Goal: Task Accomplishment & Management: Manage account settings

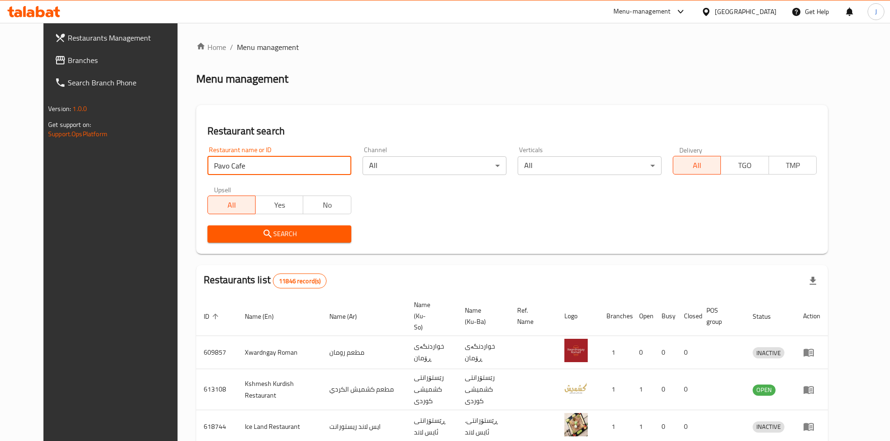
type input "Pavo Cafe"
click button "Search" at bounding box center [279, 234] width 144 height 17
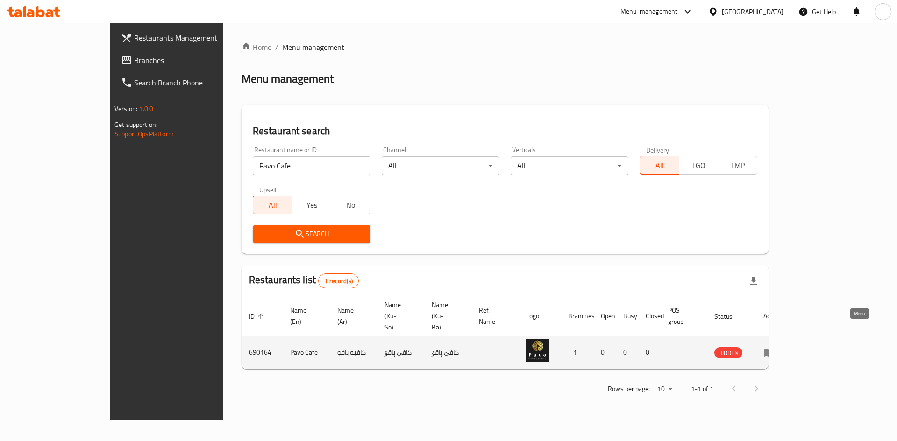
click at [774, 349] on icon "enhanced table" at bounding box center [769, 353] width 10 height 8
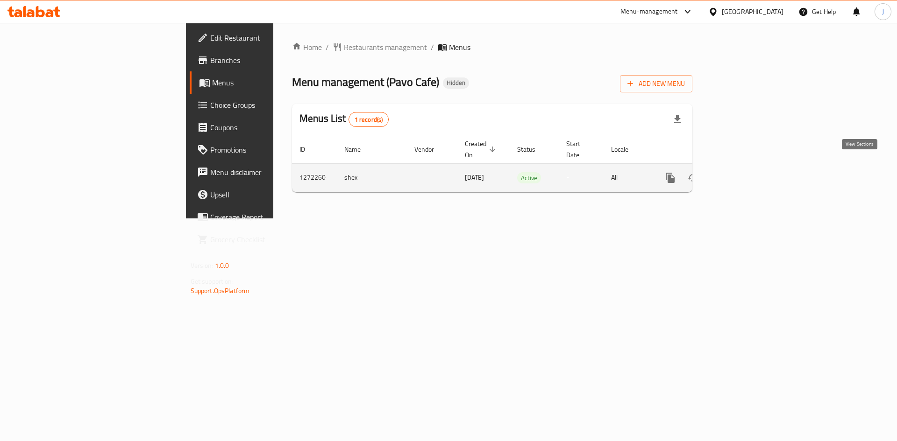
click at [743, 172] on icon "enhanced table" at bounding box center [737, 177] width 11 height 11
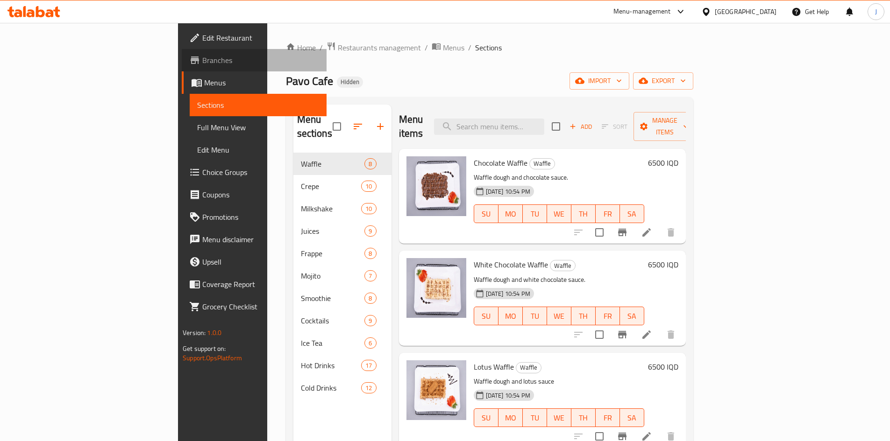
click at [202, 64] on span "Branches" at bounding box center [260, 60] width 117 height 11
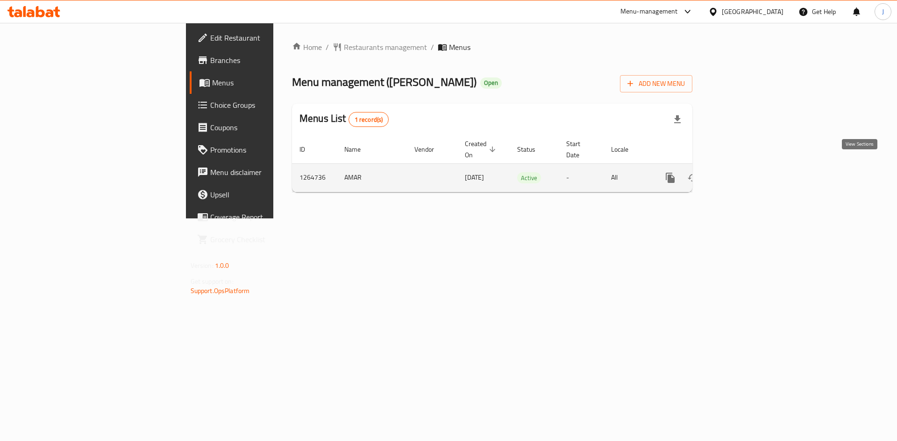
click at [743, 172] on icon "enhanced table" at bounding box center [737, 177] width 11 height 11
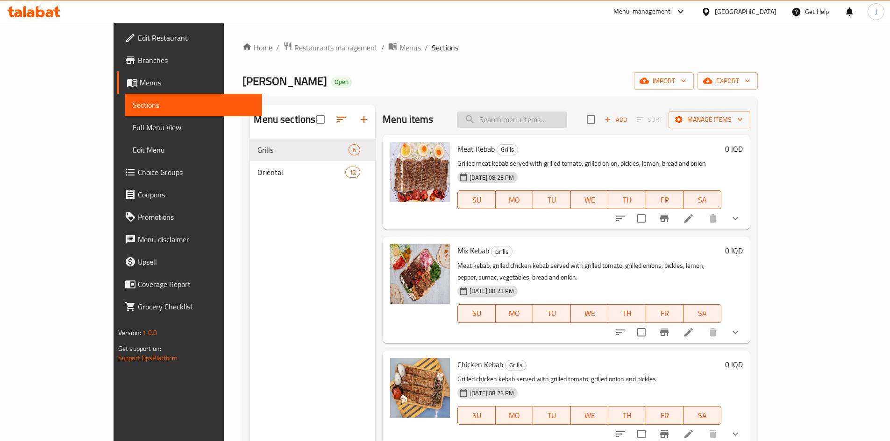
click at [537, 120] on input "search" at bounding box center [512, 120] width 110 height 16
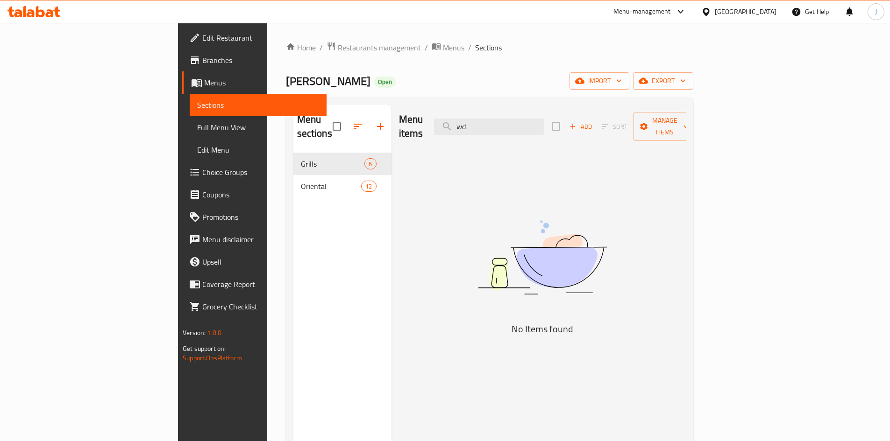
type input "w"
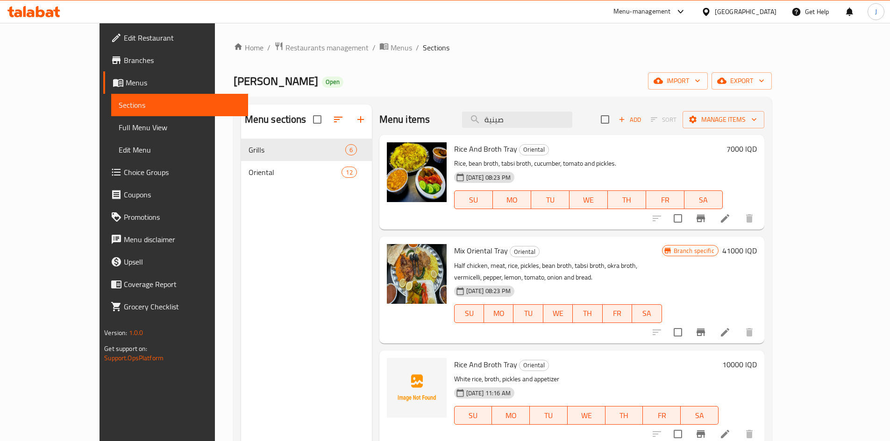
type input "صينية"
click at [729, 219] on icon at bounding box center [725, 218] width 8 height 8
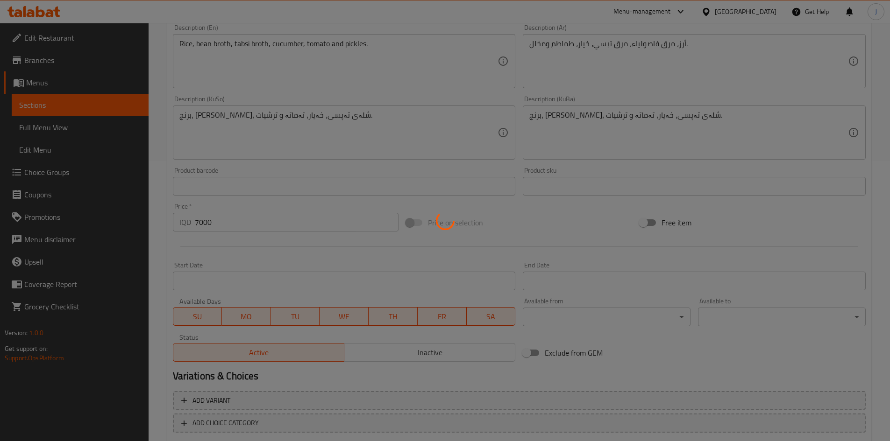
scroll to position [332, 0]
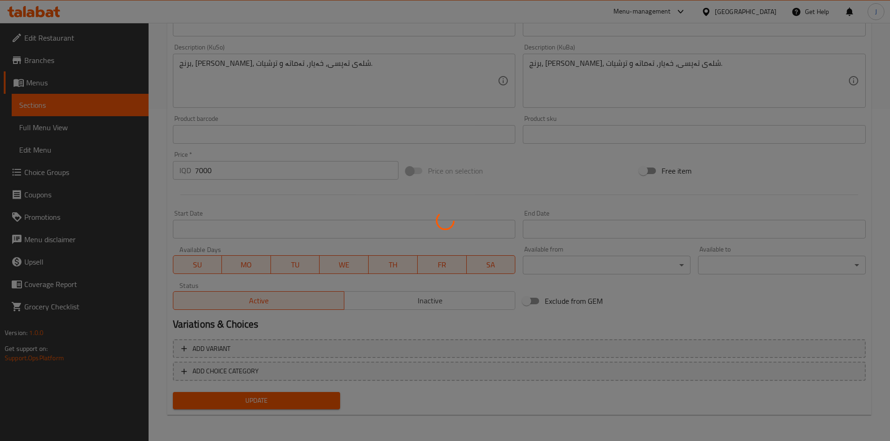
click at [202, 172] on div at bounding box center [445, 220] width 890 height 441
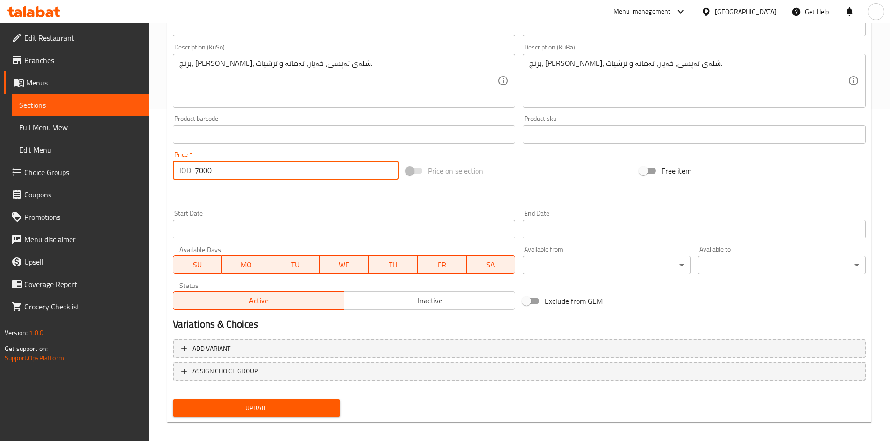
drag, startPoint x: 198, startPoint y: 171, endPoint x: 187, endPoint y: 170, distance: 11.2
click at [187, 170] on div "IQD 7000 Price *" at bounding box center [286, 170] width 226 height 19
type input "10000"
click at [256, 412] on span "Update" at bounding box center [256, 409] width 153 height 12
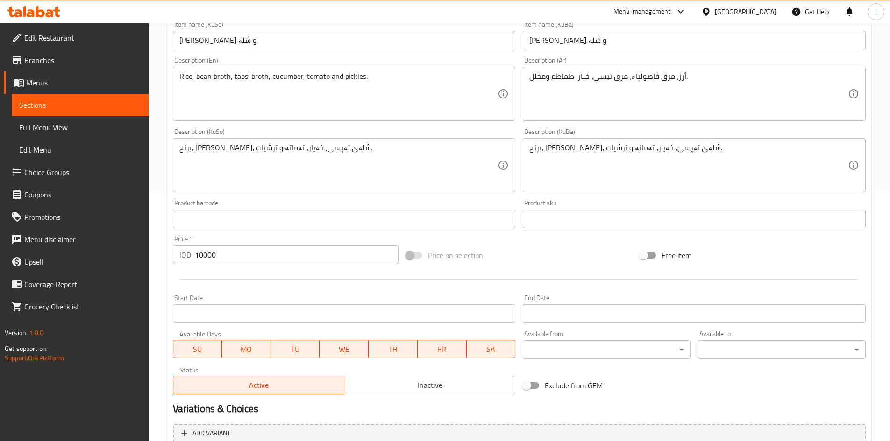
scroll to position [327, 0]
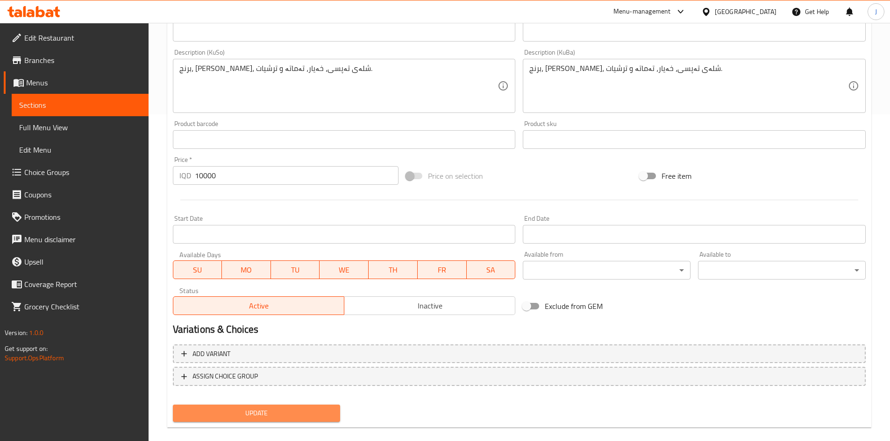
click at [237, 408] on span "Update" at bounding box center [256, 414] width 153 height 12
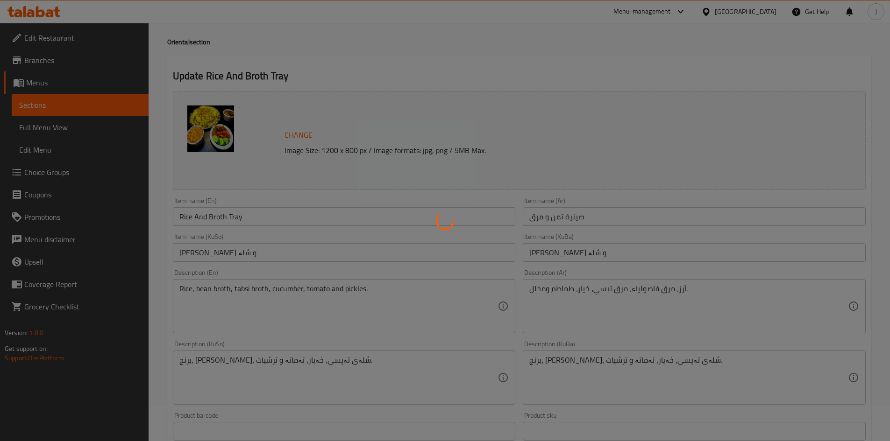
scroll to position [0, 0]
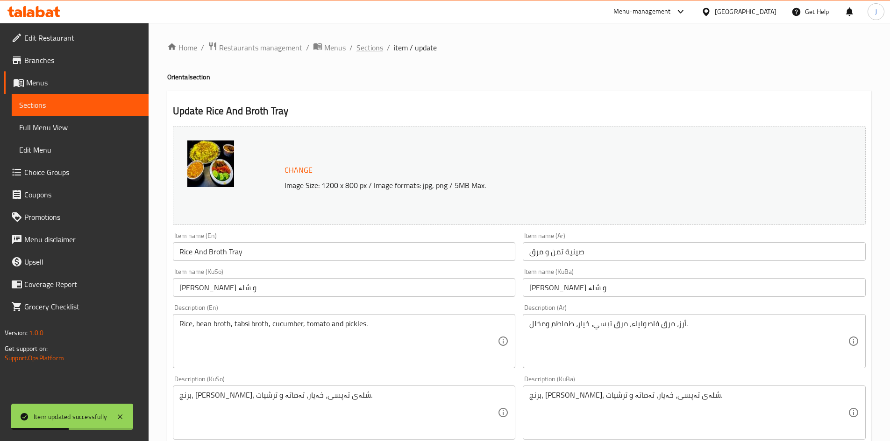
click at [368, 50] on span "Sections" at bounding box center [369, 47] width 27 height 11
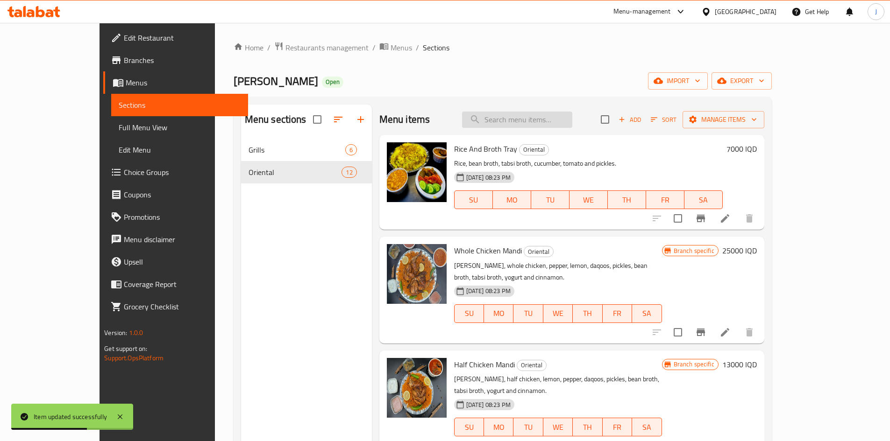
click at [561, 122] on input "search" at bounding box center [517, 120] width 110 height 16
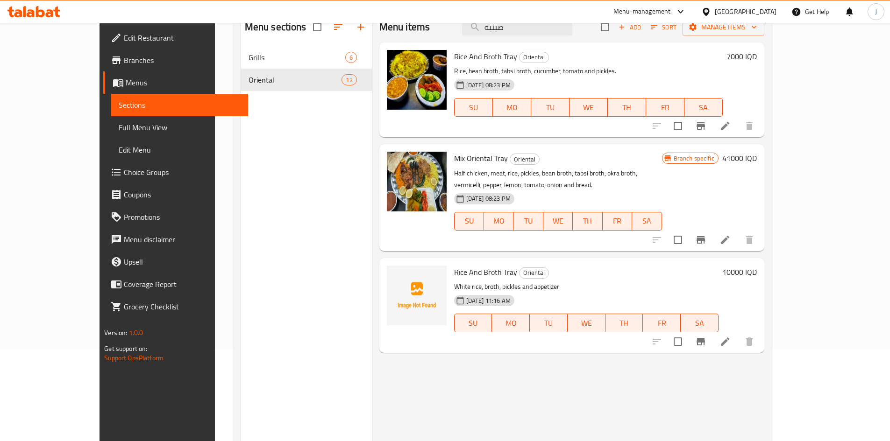
scroll to position [93, 0]
type input "صينية"
click at [738, 336] on li at bounding box center [725, 341] width 26 height 17
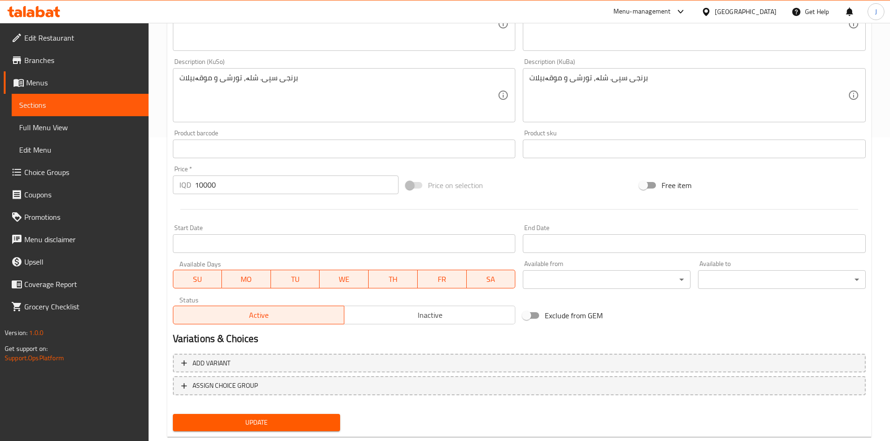
scroll to position [326, 0]
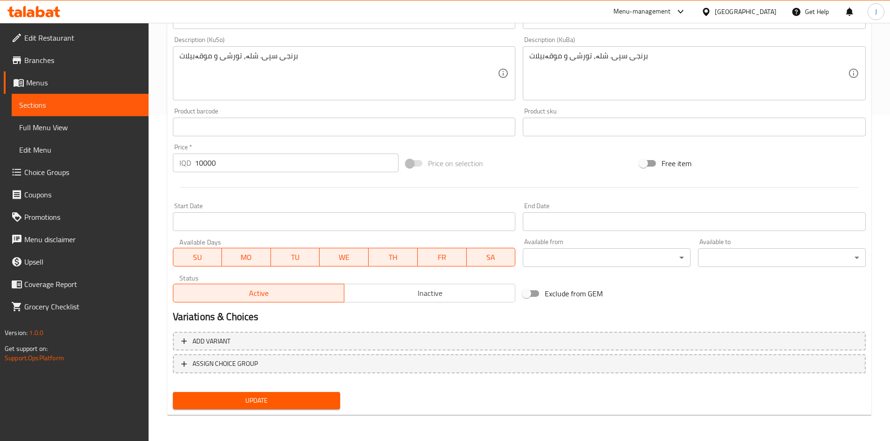
click at [411, 290] on span "Inactive" at bounding box center [429, 294] width 163 height 14
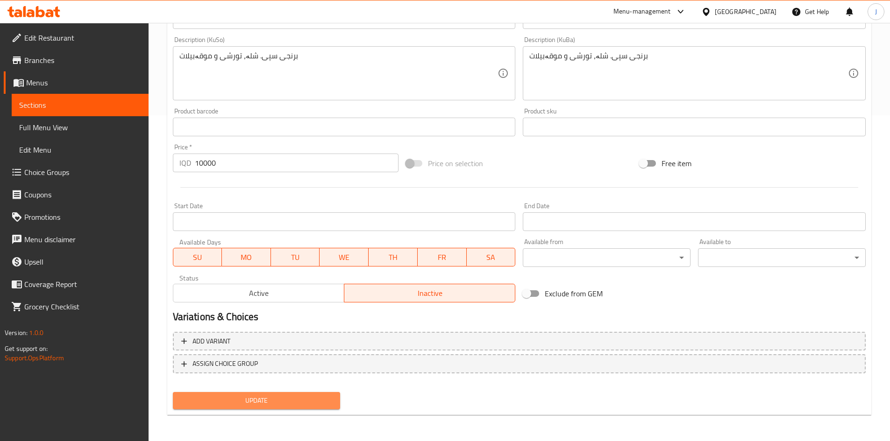
click at [216, 400] on span "Update" at bounding box center [256, 401] width 153 height 12
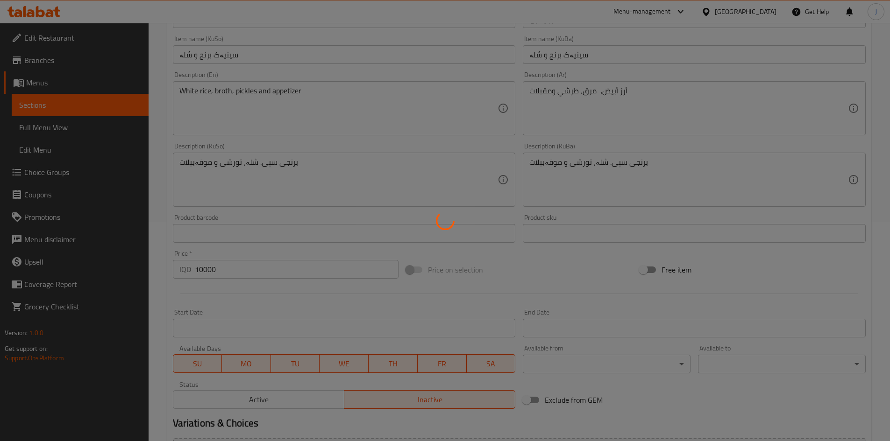
scroll to position [0, 0]
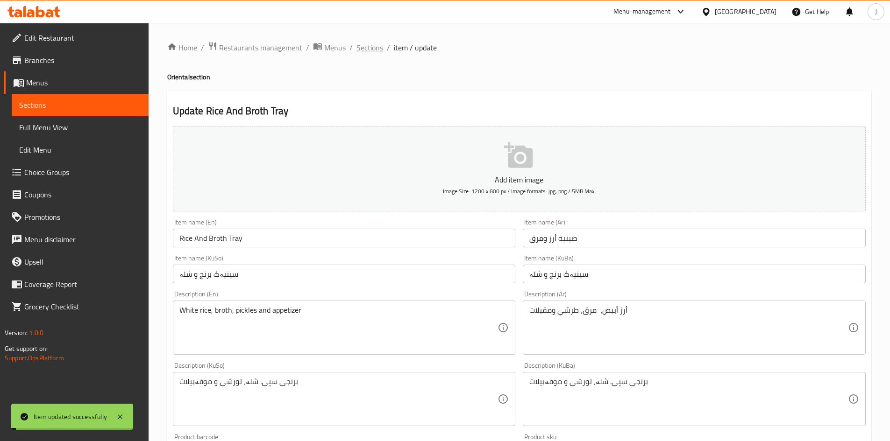
click at [364, 50] on span "Sections" at bounding box center [369, 47] width 27 height 11
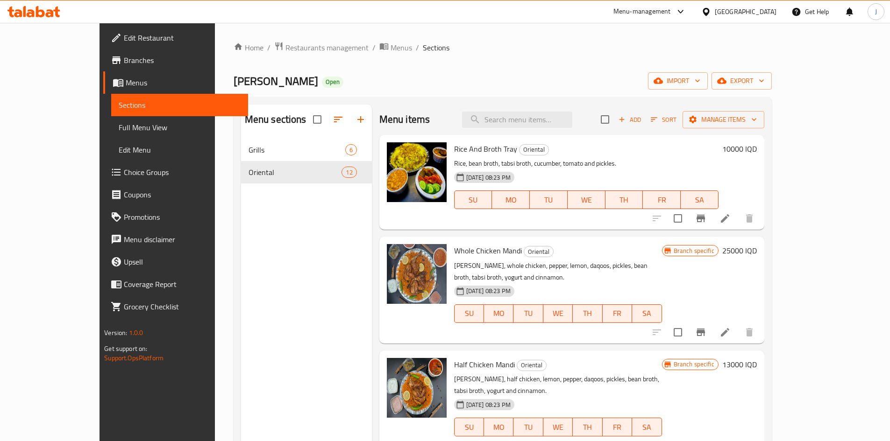
click at [239, 55] on div "Home / Restaurants management / Menus / Sections [PERSON_NAME] Grills Open impo…" at bounding box center [503, 298] width 538 height 512
click at [285, 46] on span "Restaurants management" at bounding box center [326, 47] width 83 height 11
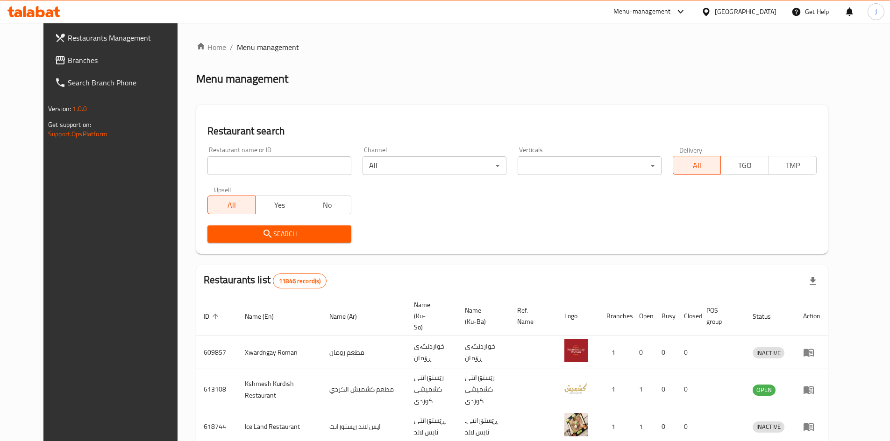
click at [256, 166] on div "Home / Menu management Menu management Restaurant search Restaurant name or ID …" at bounding box center [512, 365] width 632 height 647
click at [256, 166] on input "search" at bounding box center [279, 165] width 144 height 19
type input "س"
type input "self kitchen"
click button "Search" at bounding box center [279, 234] width 144 height 17
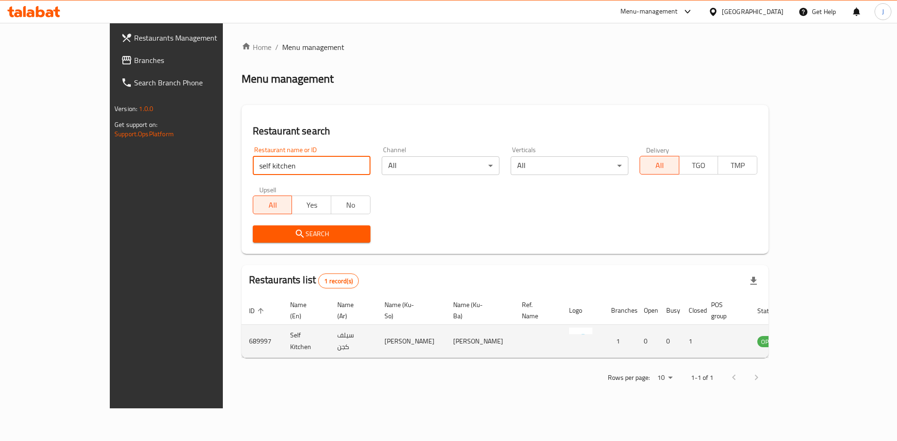
click at [817, 336] on icon "enhanced table" at bounding box center [811, 341] width 11 height 11
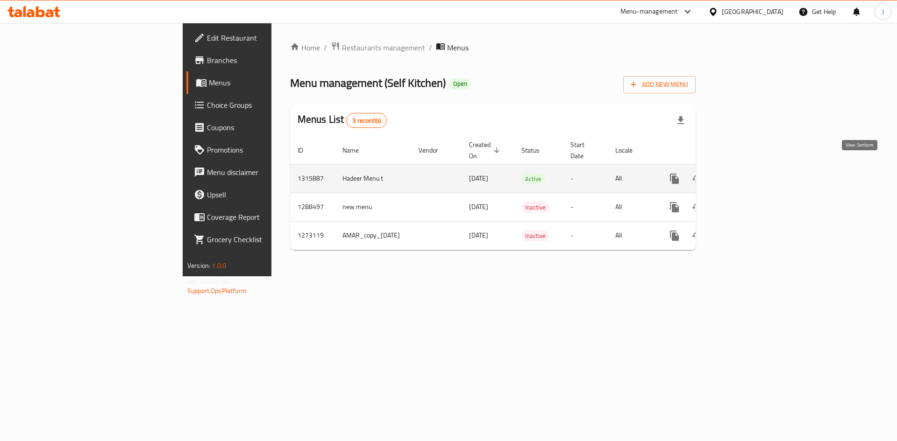
click at [753, 168] on link "enhanced table" at bounding box center [742, 179] width 22 height 22
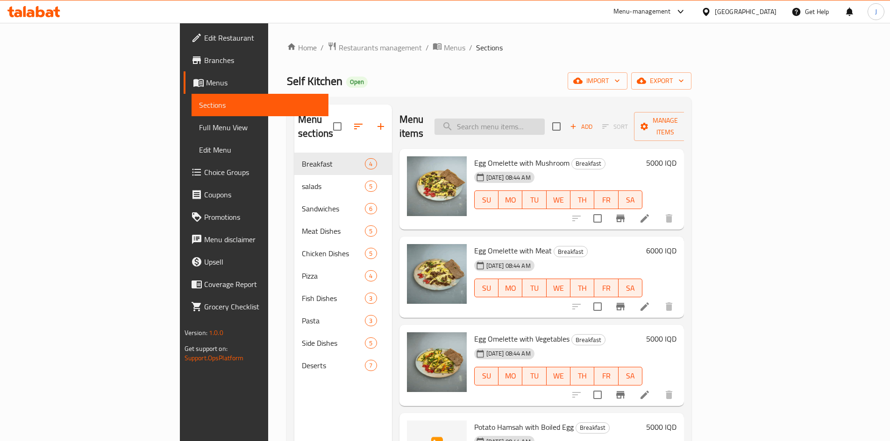
click at [544, 120] on input "search" at bounding box center [489, 127] width 110 height 16
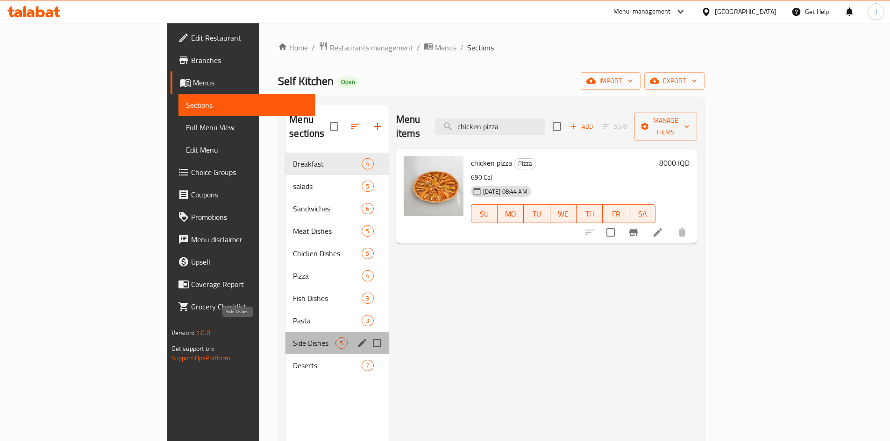
click at [293, 338] on span "Side Dishes" at bounding box center [314, 343] width 43 height 11
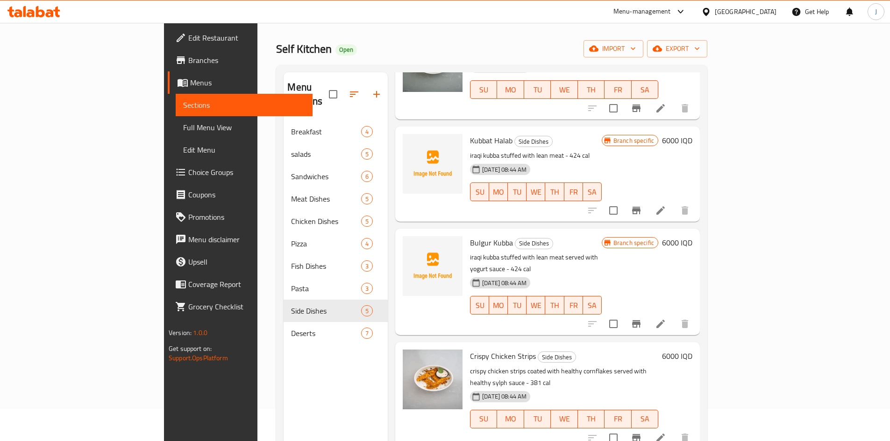
scroll to position [47, 0]
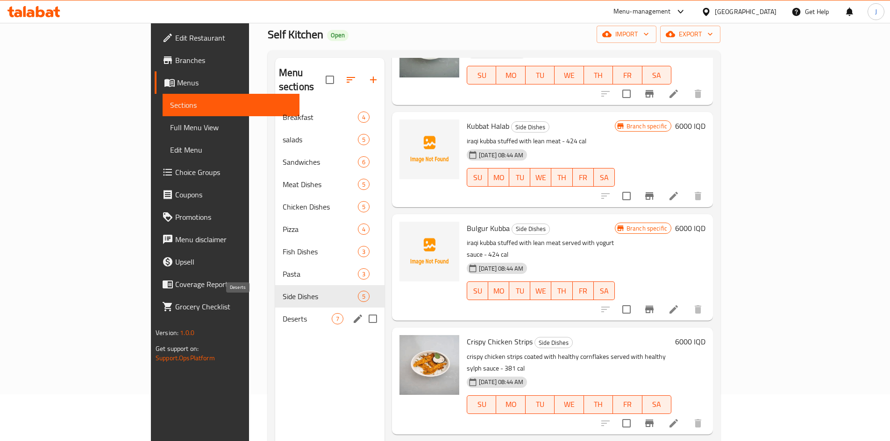
click at [283, 313] on span "Deserts" at bounding box center [307, 318] width 49 height 11
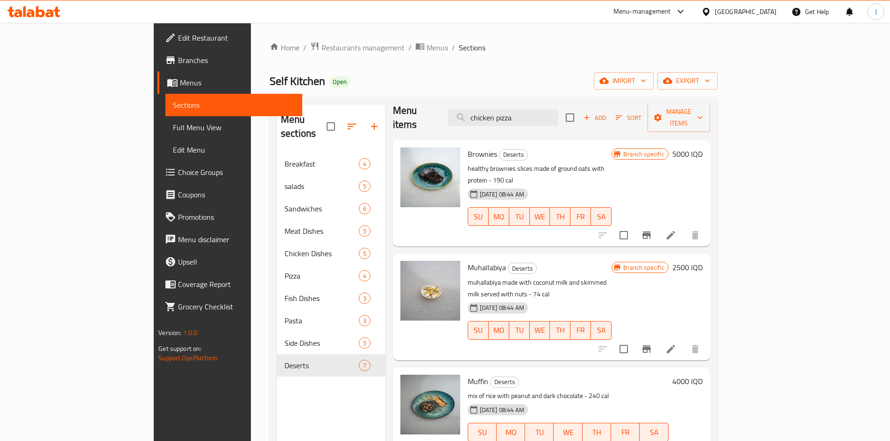
scroll to position [2, 0]
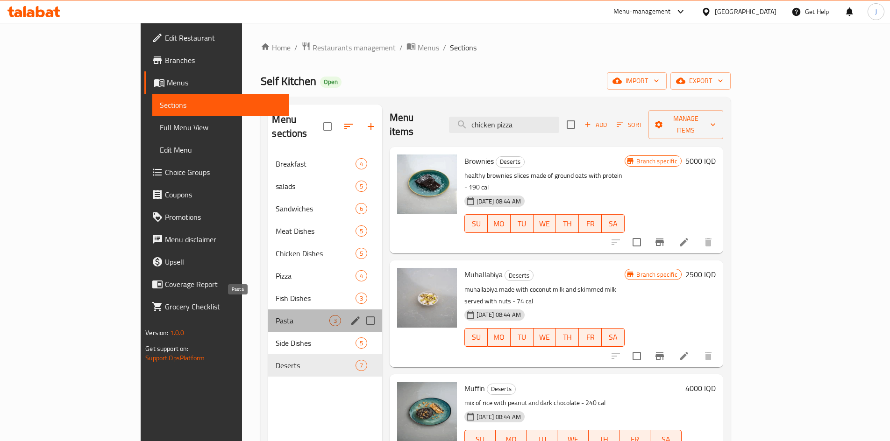
click at [276, 315] on span "Pasta" at bounding box center [302, 320] width 53 height 11
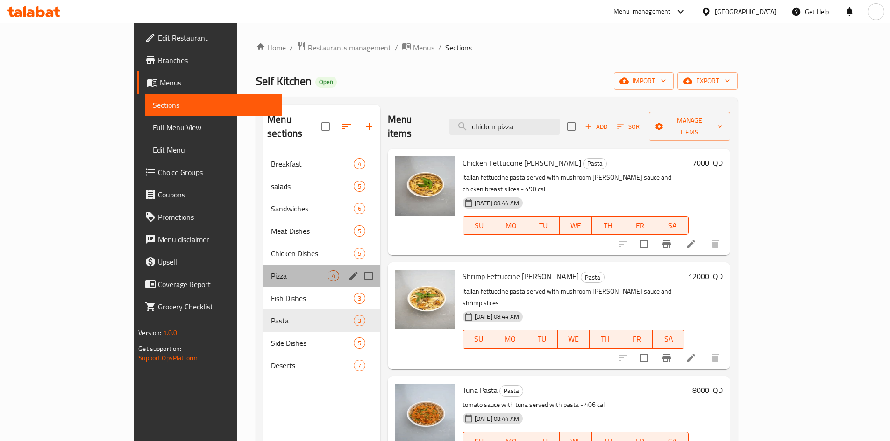
click at [263, 271] on div "Pizza 4" at bounding box center [321, 276] width 117 height 22
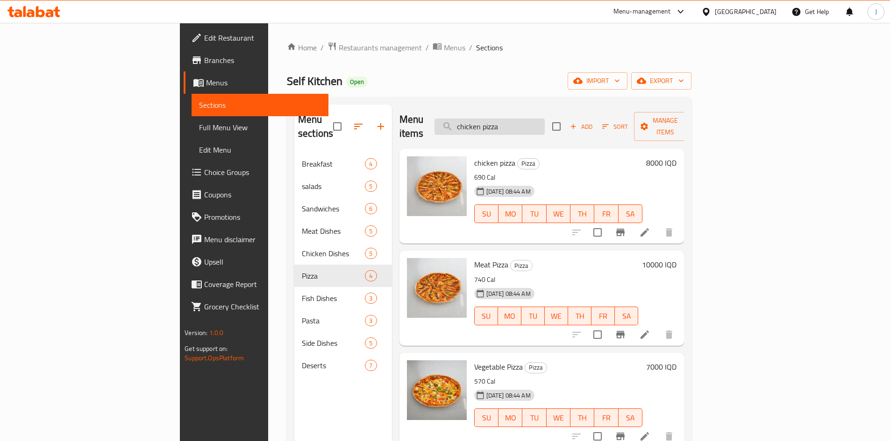
click at [545, 126] on input "chicken pizza" at bounding box center [489, 127] width 110 height 16
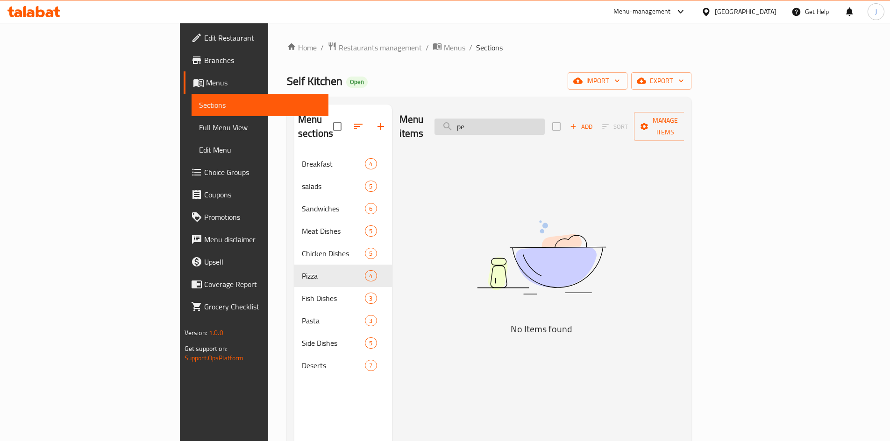
type input "p"
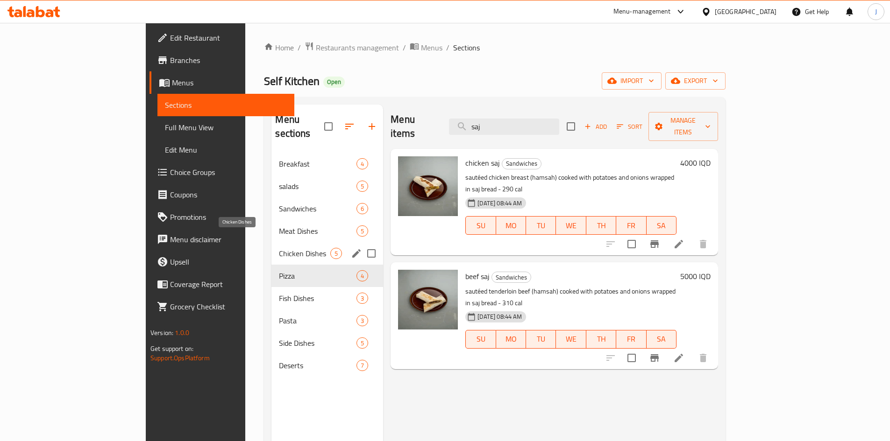
click at [279, 248] on span "Chicken Dishes" at bounding box center [304, 253] width 51 height 11
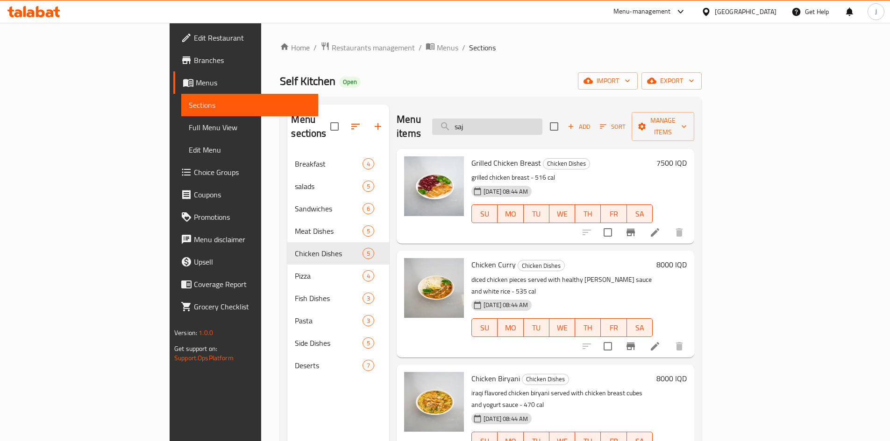
click at [532, 126] on input "saj" at bounding box center [487, 127] width 110 height 16
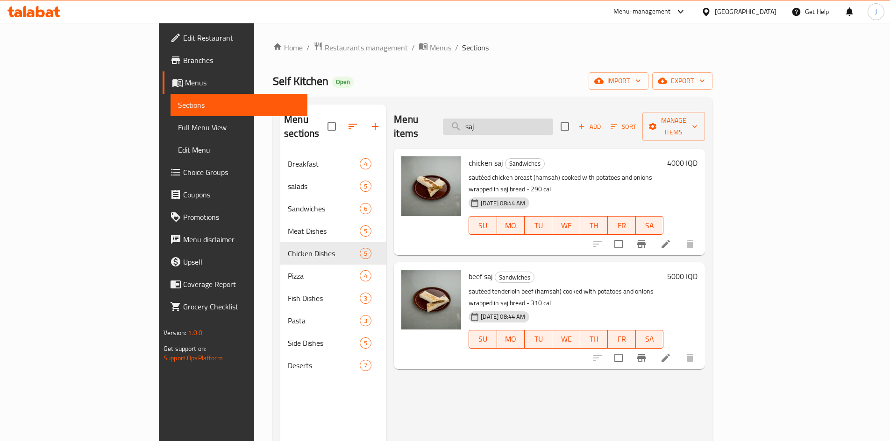
click at [537, 122] on input "saj" at bounding box center [498, 127] width 110 height 16
paste input "Chicken Tenders"
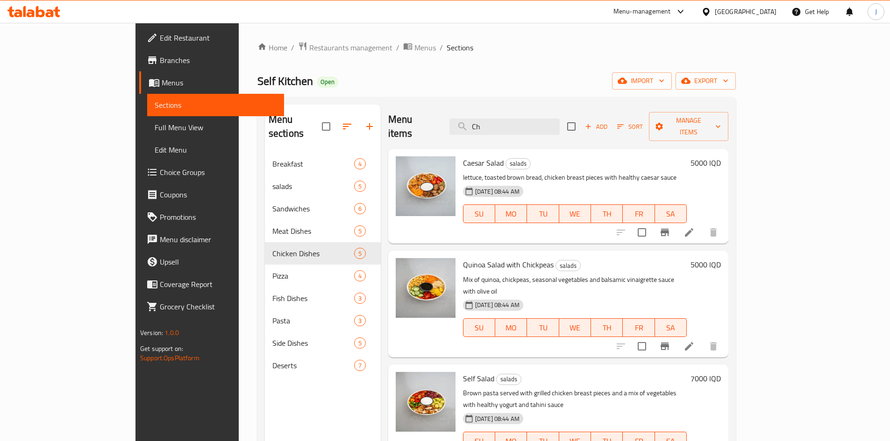
type input "C"
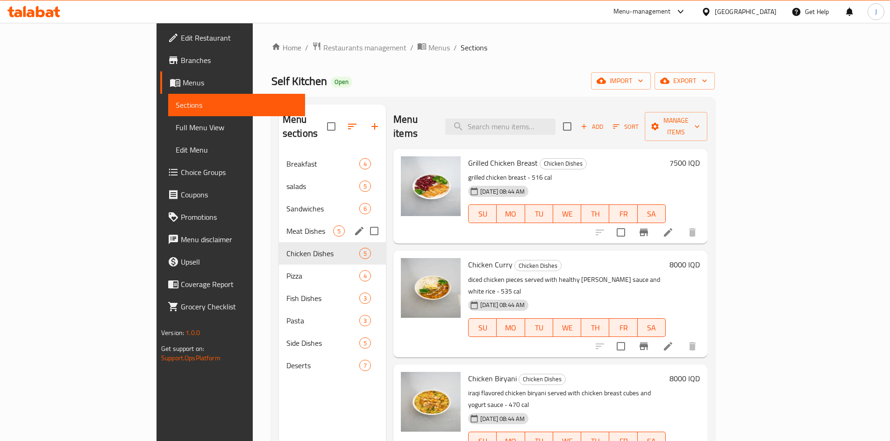
click at [286, 226] on span "Meat Dishes" at bounding box center [309, 231] width 47 height 11
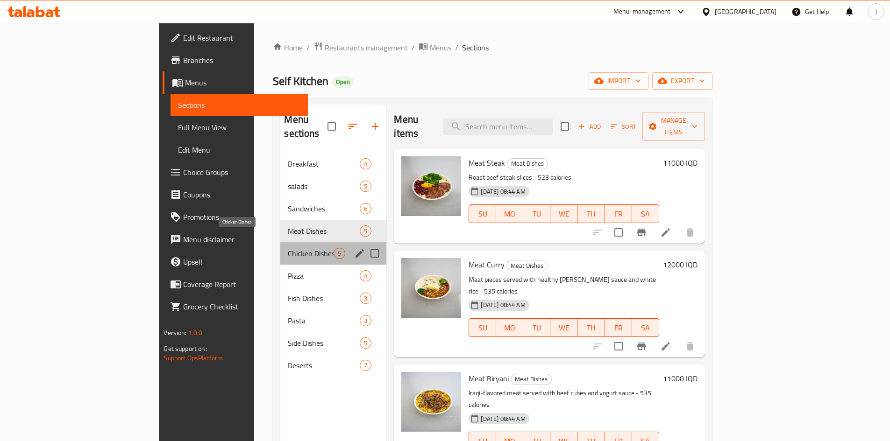
click at [288, 248] on span "Chicken Dishes" at bounding box center [311, 253] width 46 height 11
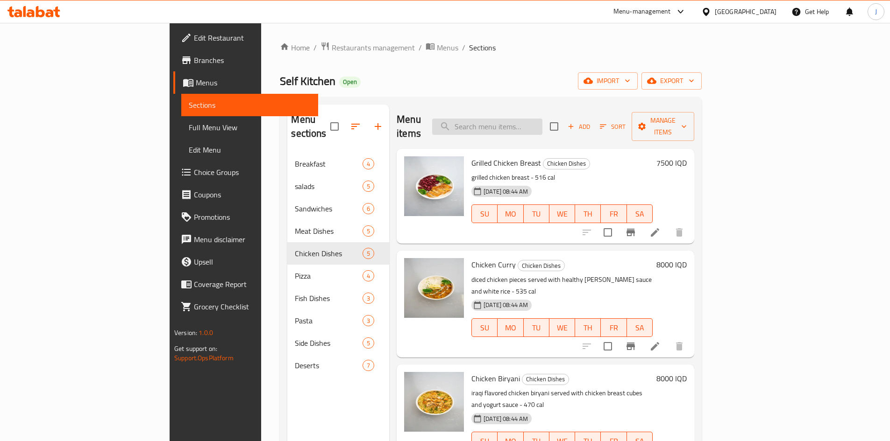
click at [542, 120] on input "search" at bounding box center [487, 127] width 110 height 16
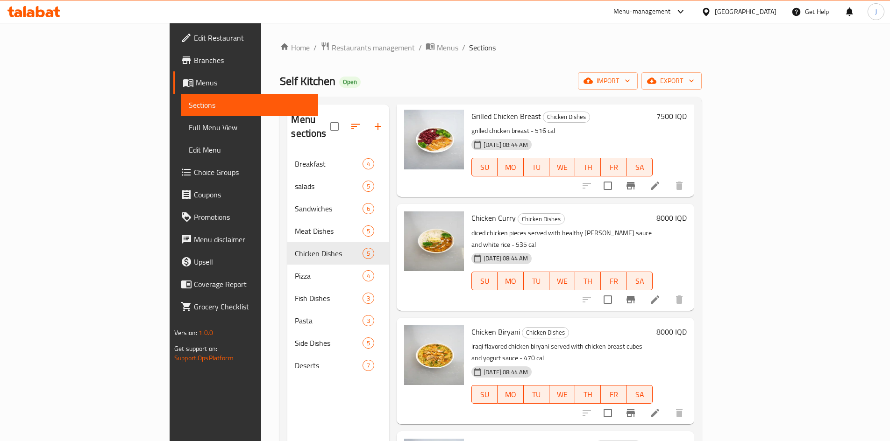
scroll to position [92, 0]
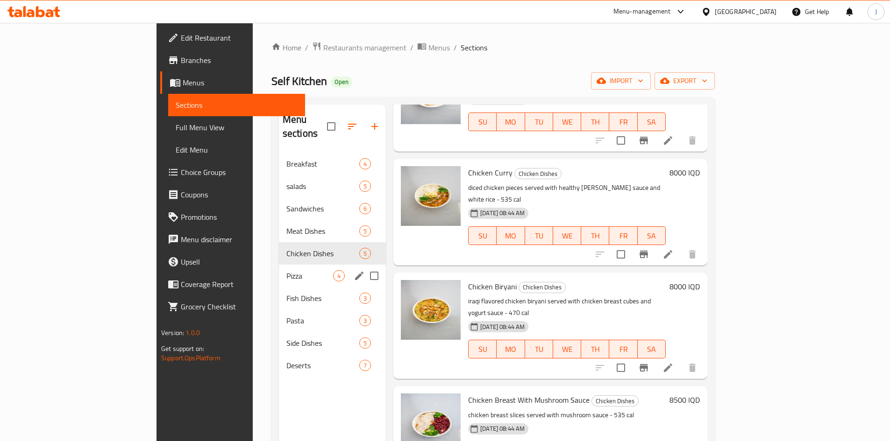
click at [286, 270] on span "Pizza" at bounding box center [309, 275] width 47 height 11
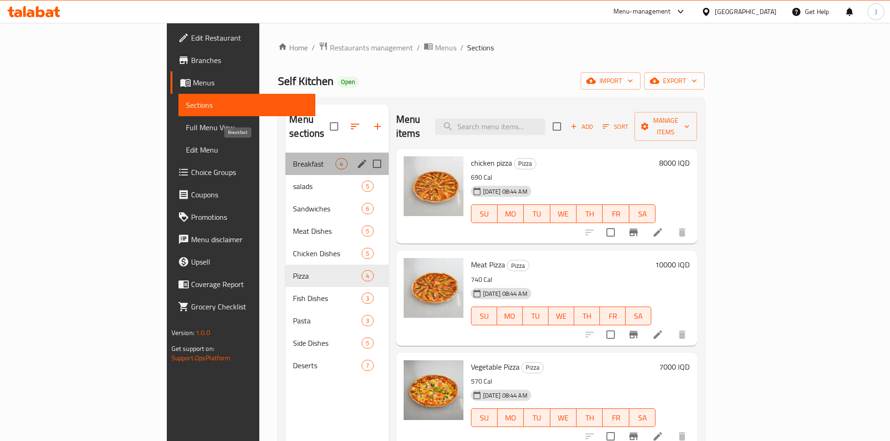
click at [293, 158] on span "Breakfast" at bounding box center [314, 163] width 43 height 11
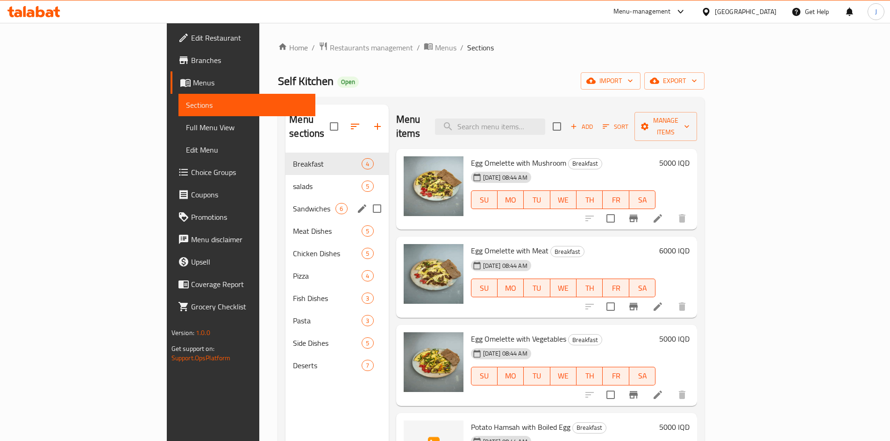
click at [285, 178] on div "salads 5" at bounding box center [336, 186] width 103 height 22
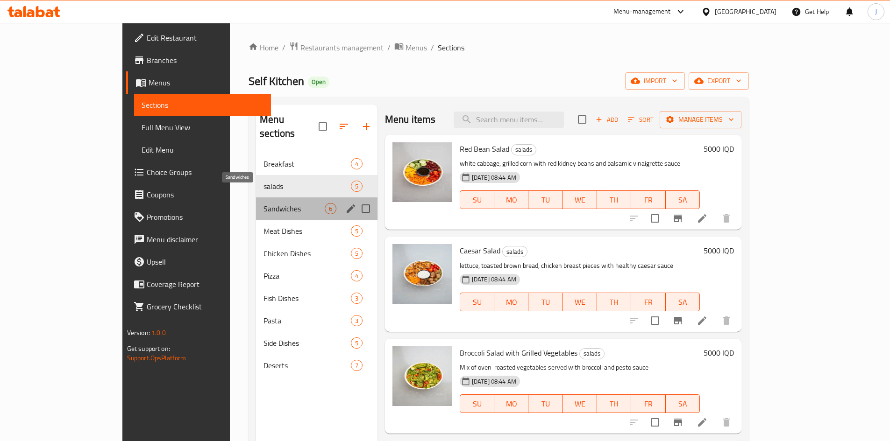
click at [263, 203] on span "Sandwiches" at bounding box center [293, 208] width 61 height 11
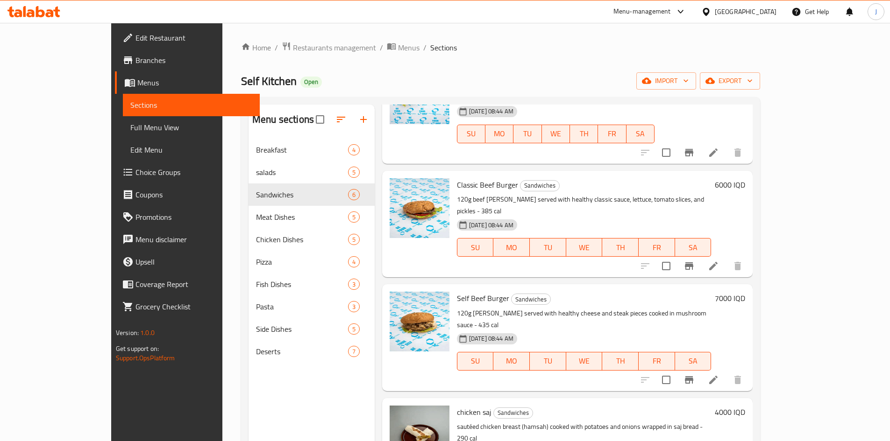
scroll to position [194, 0]
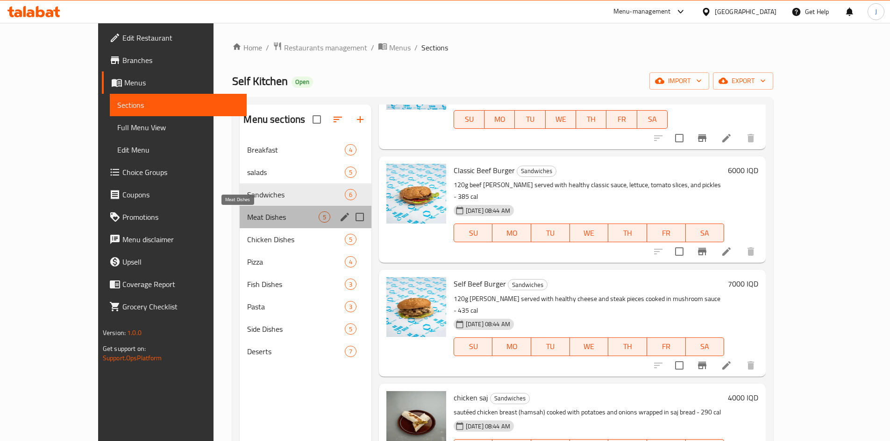
click at [247, 218] on span "Meat Dishes" at bounding box center [282, 217] width 71 height 11
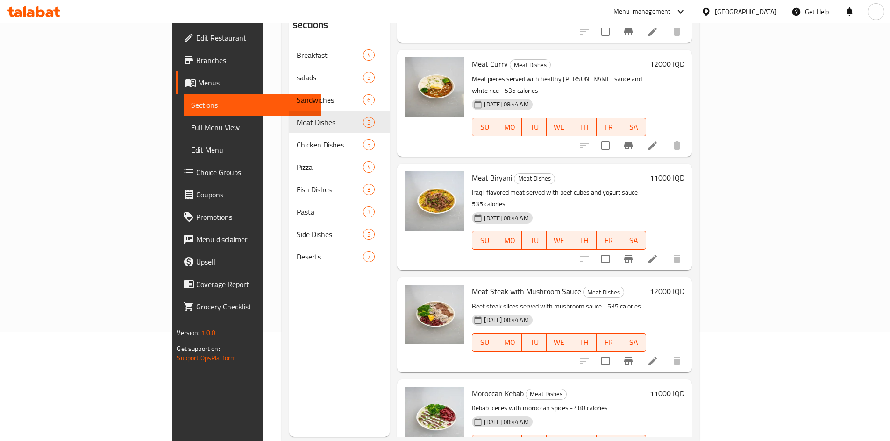
scroll to position [131, 0]
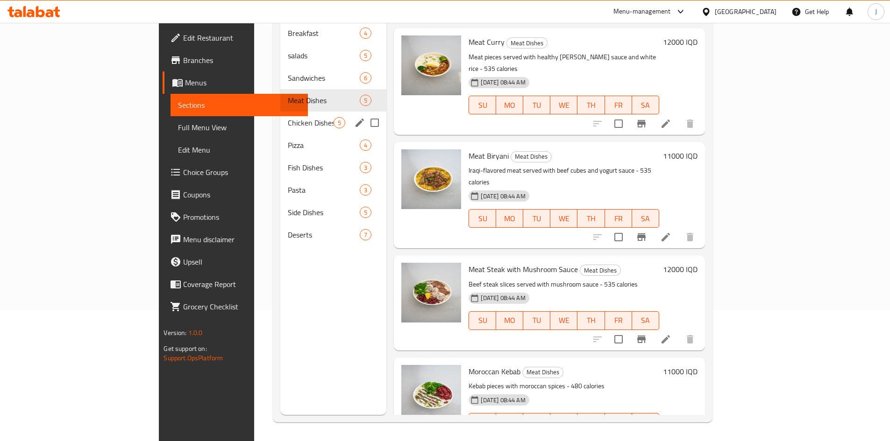
click at [280, 112] on div "Chicken Dishes 5" at bounding box center [333, 123] width 106 height 22
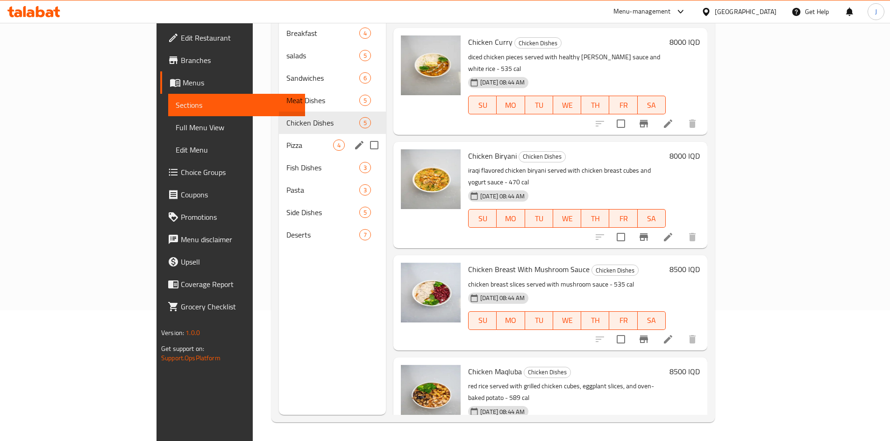
click at [279, 134] on div "Pizza 4" at bounding box center [332, 145] width 107 height 22
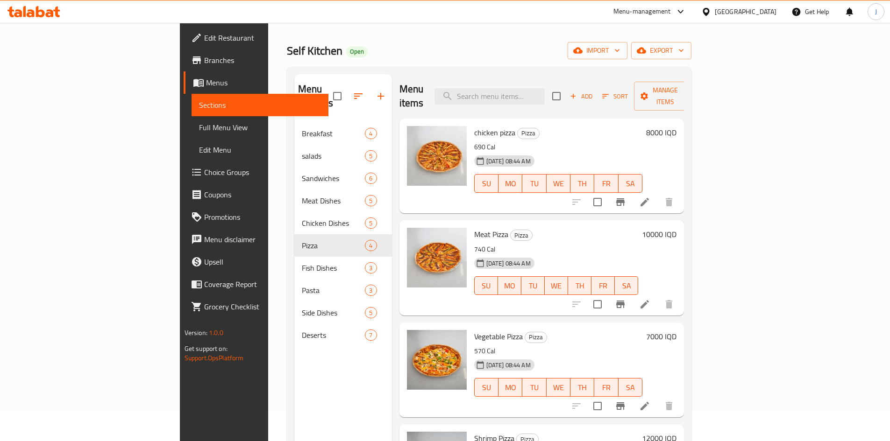
scroll to position [47, 0]
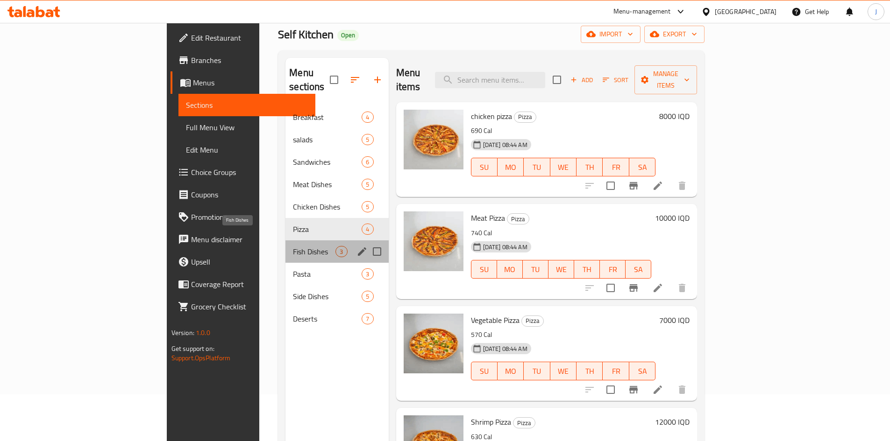
click at [293, 246] on span "Fish Dishes" at bounding box center [314, 251] width 43 height 11
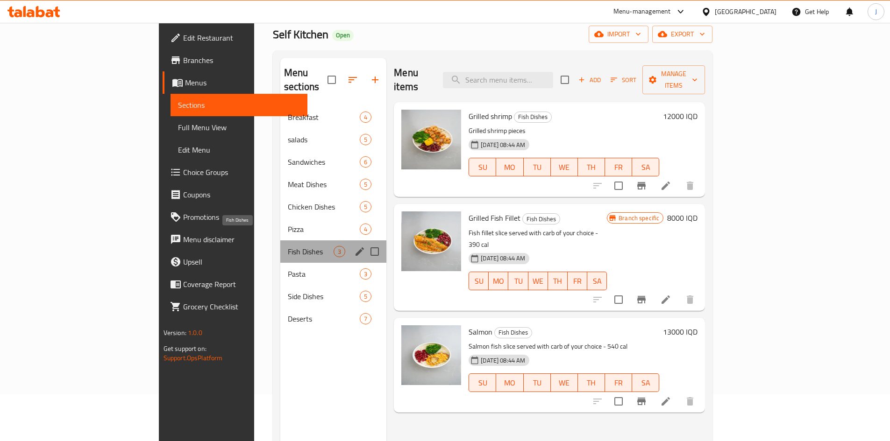
click at [288, 246] on span "Fish Dishes" at bounding box center [311, 251] width 46 height 11
click at [288, 269] on span "Pasta" at bounding box center [311, 274] width 46 height 11
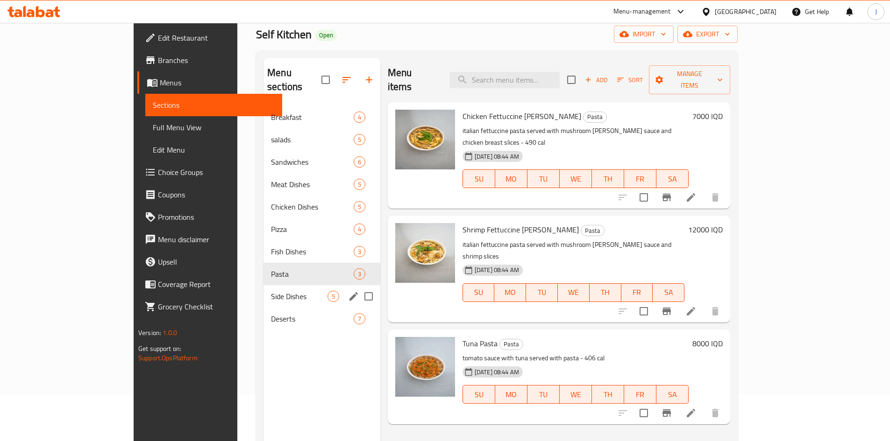
click at [271, 291] on span "Side Dishes" at bounding box center [299, 296] width 57 height 11
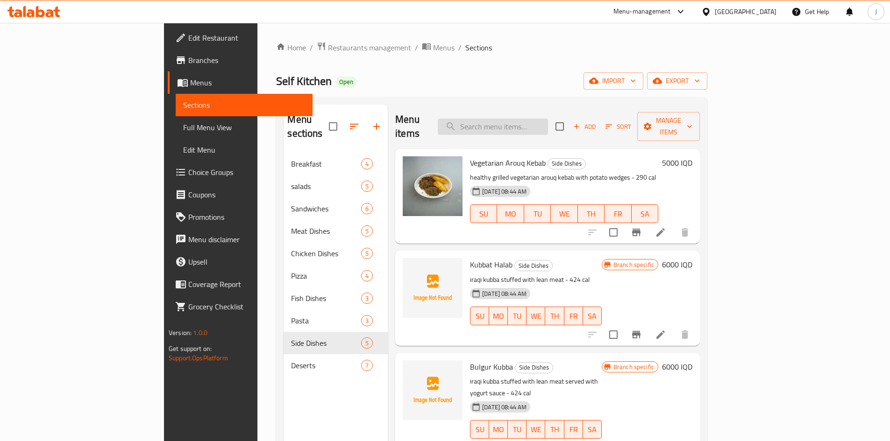
click at [548, 119] on input "search" at bounding box center [493, 127] width 110 height 16
paste input "Chicken Breast With Mushroom Sauce"
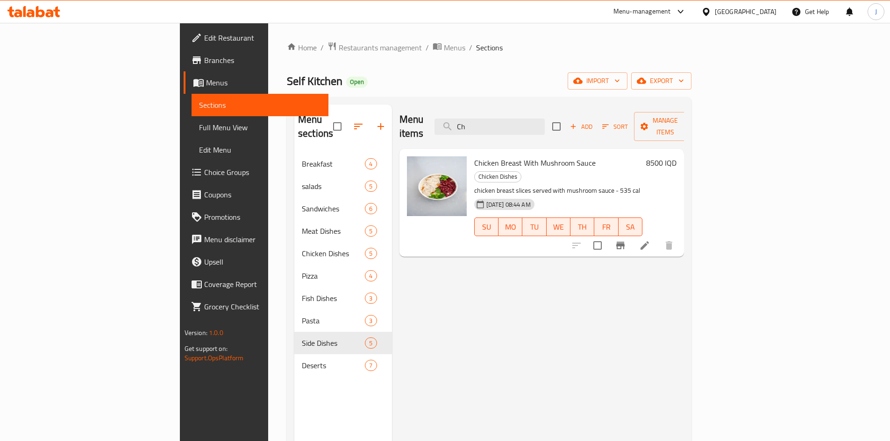
type input "C"
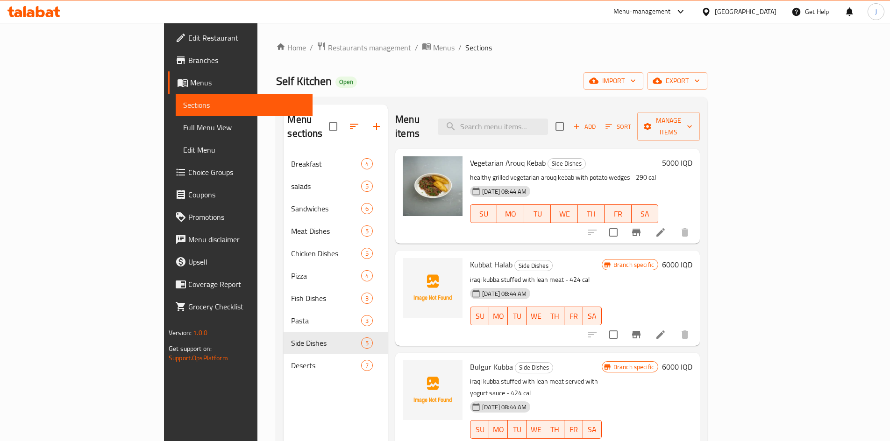
drag, startPoint x: 568, startPoint y: 134, endPoint x: 604, endPoint y: 77, distance: 67.5
click at [604, 77] on div "Self Kitchen Open import export" at bounding box center [491, 80] width 431 height 17
click at [520, 125] on input "search" at bounding box center [493, 127] width 110 height 16
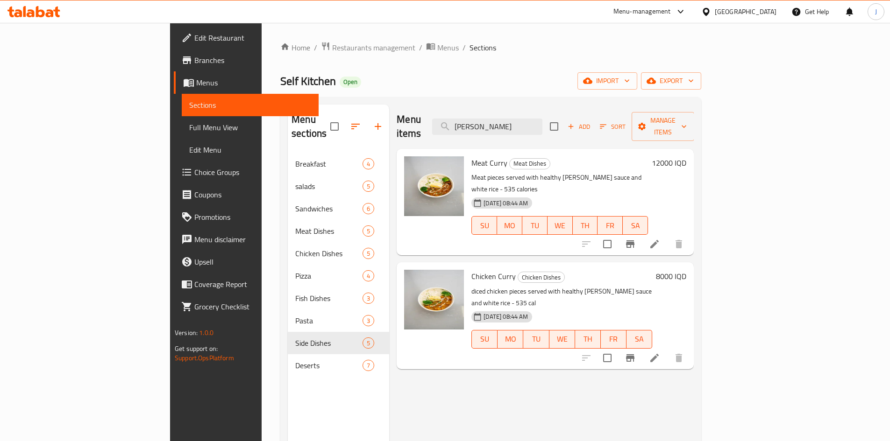
type input "[PERSON_NAME]"
drag, startPoint x: 472, startPoint y: 252, endPoint x: 428, endPoint y: 245, distance: 44.5
click at [468, 266] on div "Chicken [PERSON_NAME] Chicken Dishes diced chicken pieces served with healthy […" at bounding box center [562, 315] width 188 height 99
copy span "Chicken Curry"
click at [668, 350] on li at bounding box center [654, 358] width 26 height 17
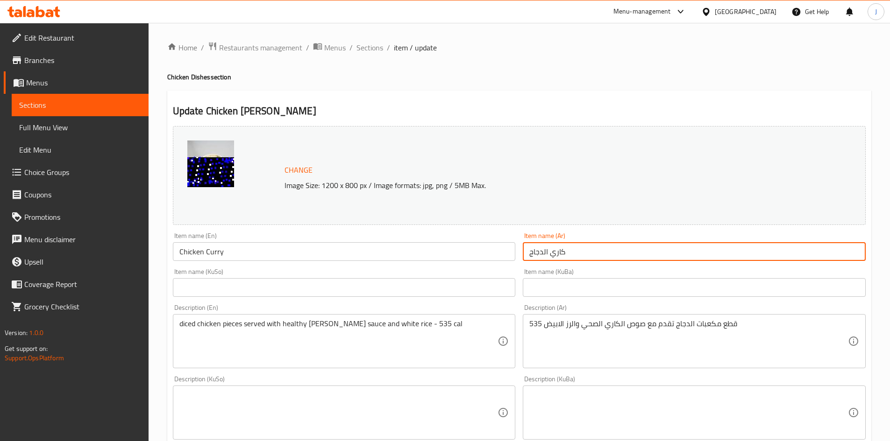
drag, startPoint x: 587, startPoint y: 253, endPoint x: 523, endPoint y: 256, distance: 64.5
click at [523, 256] on input "كاري الدجاج" at bounding box center [694, 251] width 343 height 19
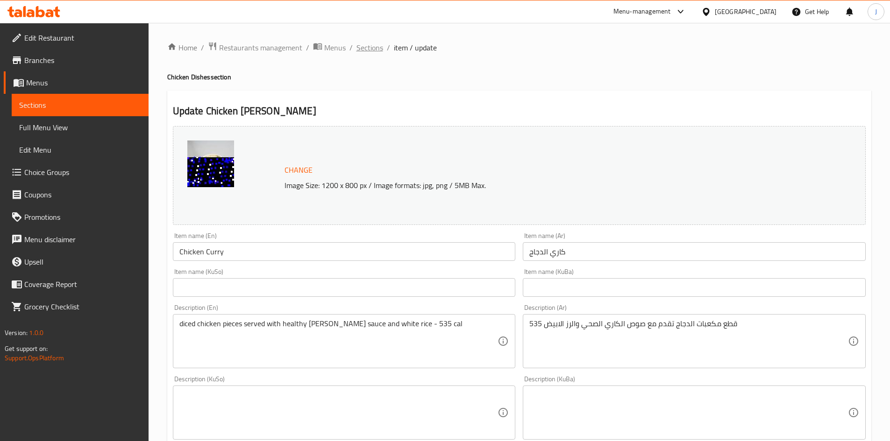
click at [373, 51] on span "Sections" at bounding box center [369, 47] width 27 height 11
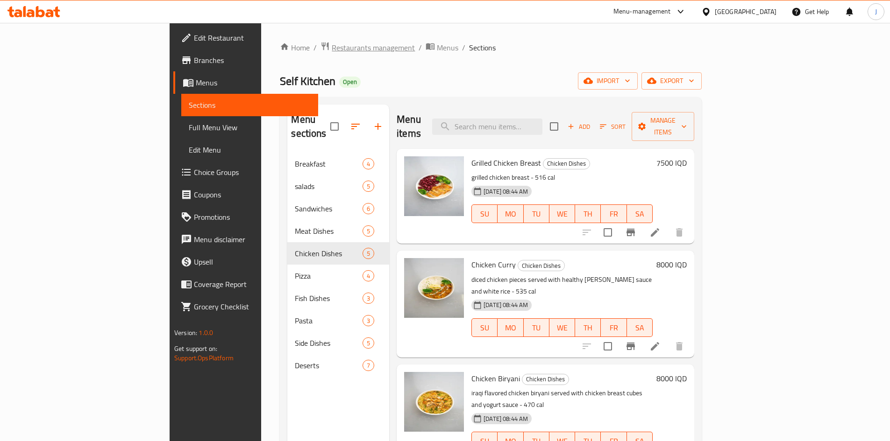
click at [332, 47] on span "Restaurants management" at bounding box center [373, 47] width 83 height 11
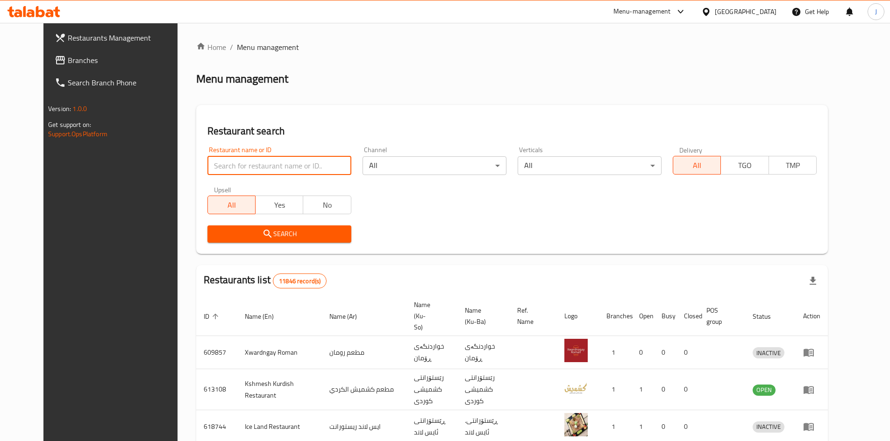
click at [294, 161] on input "search" at bounding box center [279, 165] width 144 height 19
paste input "664641"
type input "664641"
click button "Search" at bounding box center [279, 234] width 144 height 17
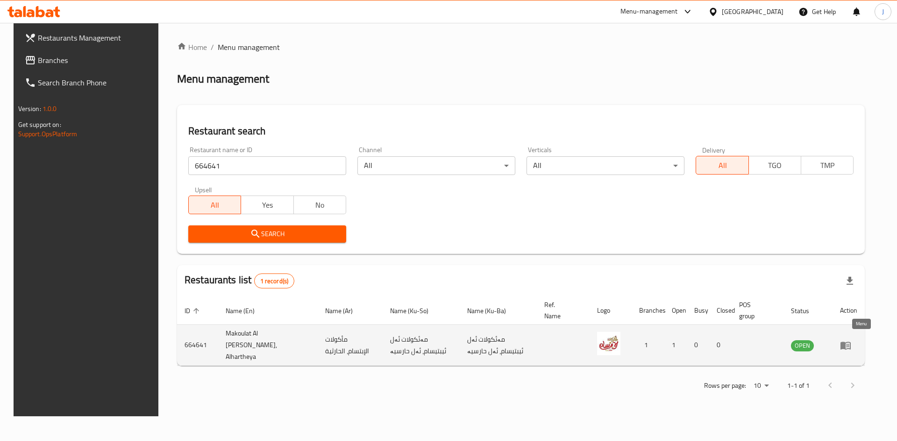
click at [849, 344] on icon "enhanced table" at bounding box center [847, 346] width 3 height 4
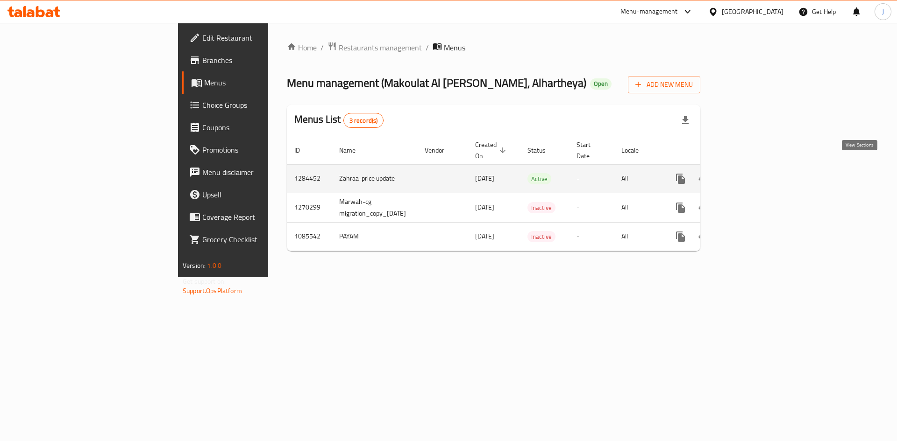
click at [753, 173] on icon "enhanced table" at bounding box center [747, 178] width 11 height 11
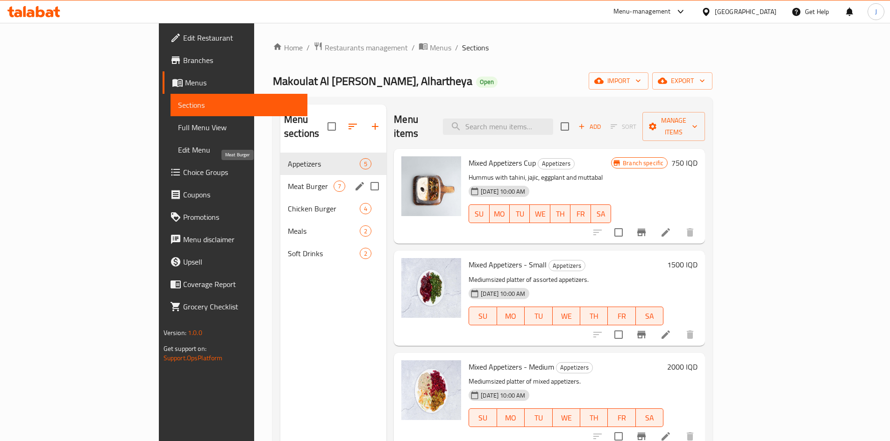
click at [288, 181] on span "Meat Burger" at bounding box center [311, 186] width 46 height 11
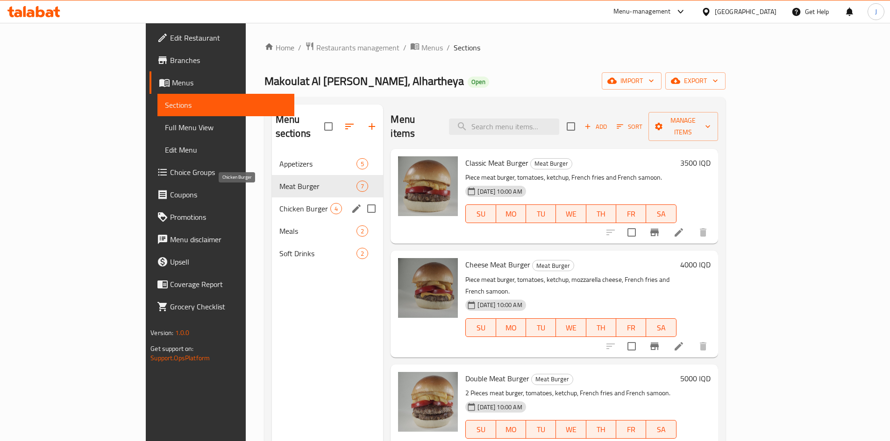
click at [279, 203] on span "Chicken Burger" at bounding box center [304, 208] width 51 height 11
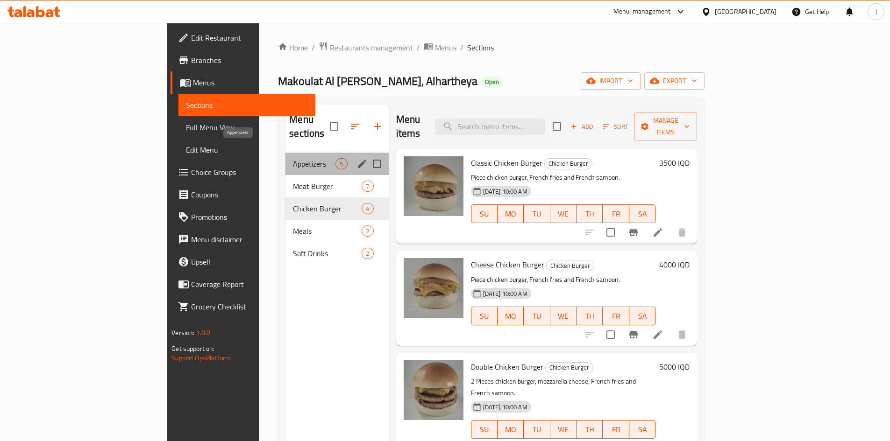
click at [293, 158] on span "Appetizers" at bounding box center [314, 163] width 43 height 11
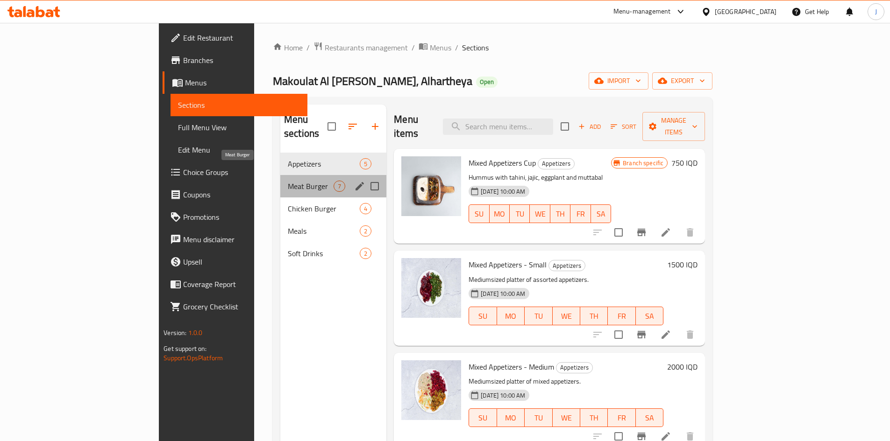
click at [288, 181] on span "Meat Burger" at bounding box center [311, 186] width 46 height 11
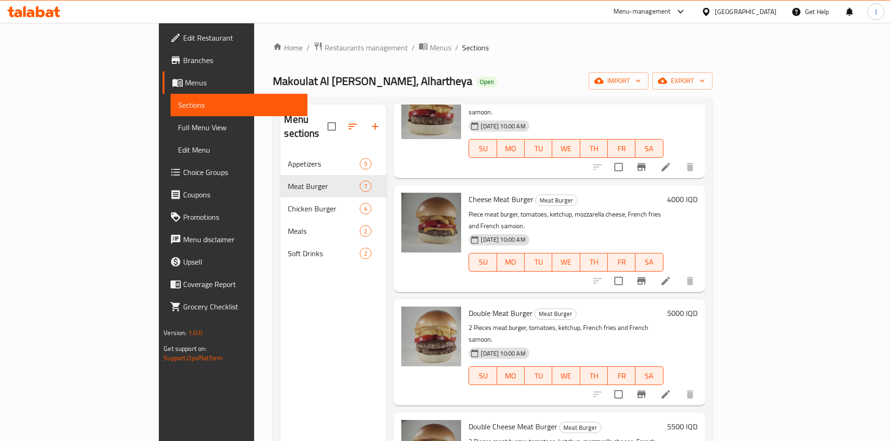
scroll to position [93, 0]
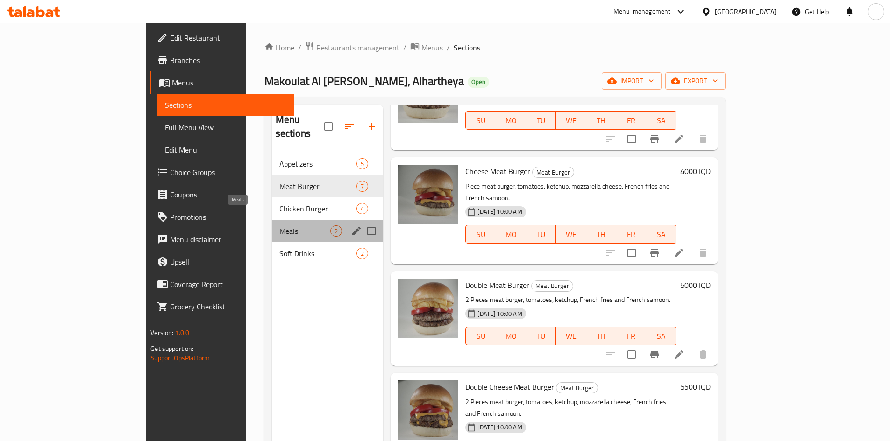
click at [279, 226] on span "Meals" at bounding box center [304, 231] width 51 height 11
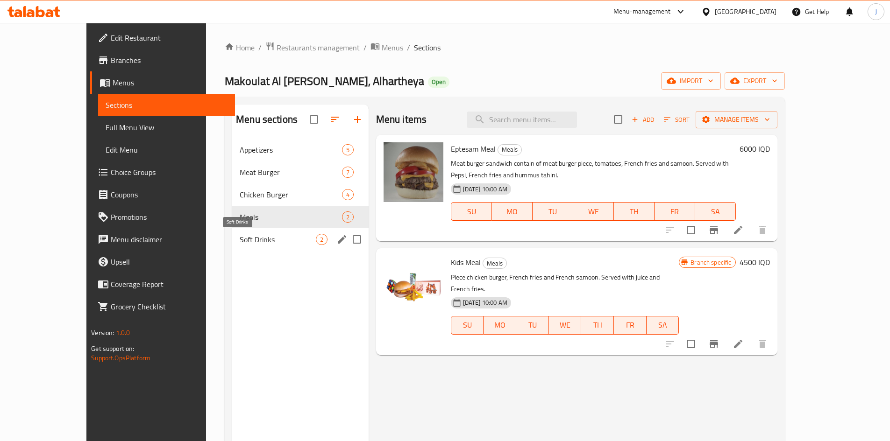
click at [240, 242] on span "Soft Drinks" at bounding box center [278, 239] width 76 height 11
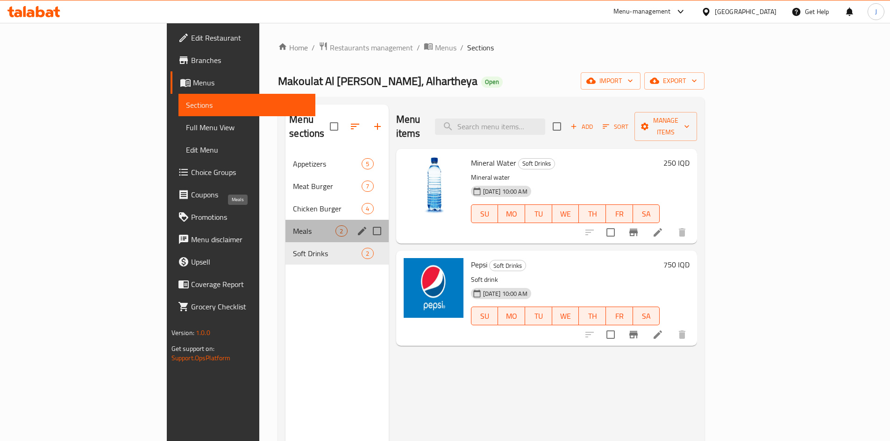
click at [293, 226] on span "Meals" at bounding box center [314, 231] width 43 height 11
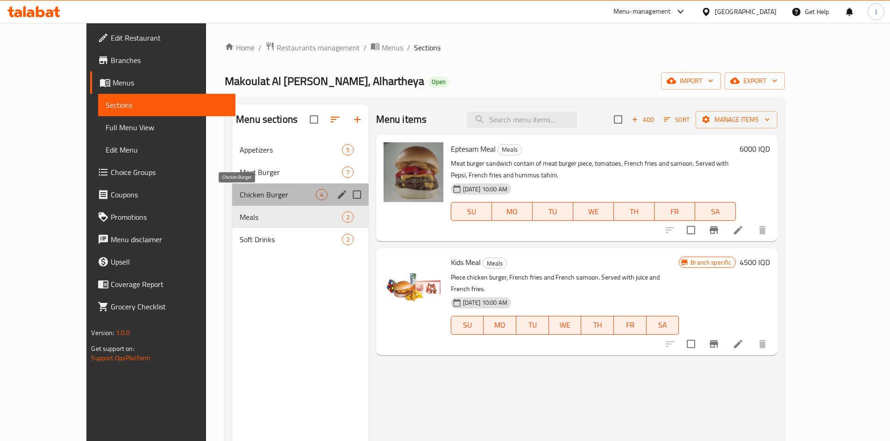
click at [240, 191] on span "Chicken Burger" at bounding box center [278, 194] width 76 height 11
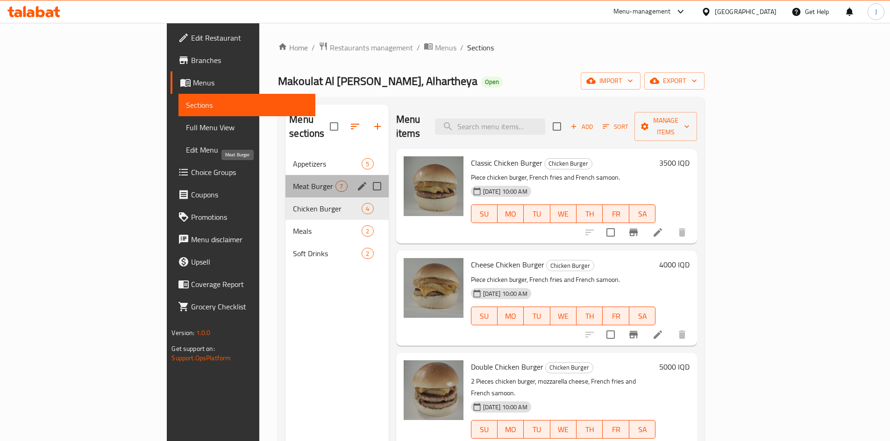
click at [293, 181] on span "Meat Burger" at bounding box center [314, 186] width 43 height 11
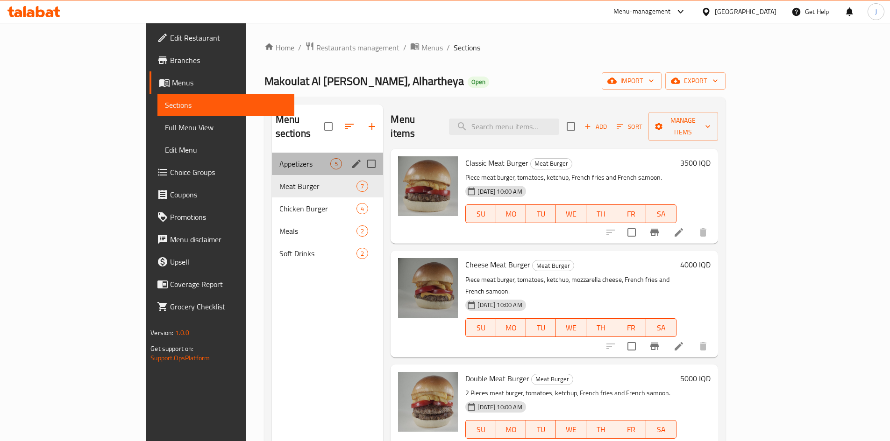
click at [272, 157] on div "Appetizers 5" at bounding box center [328, 164] width 112 height 22
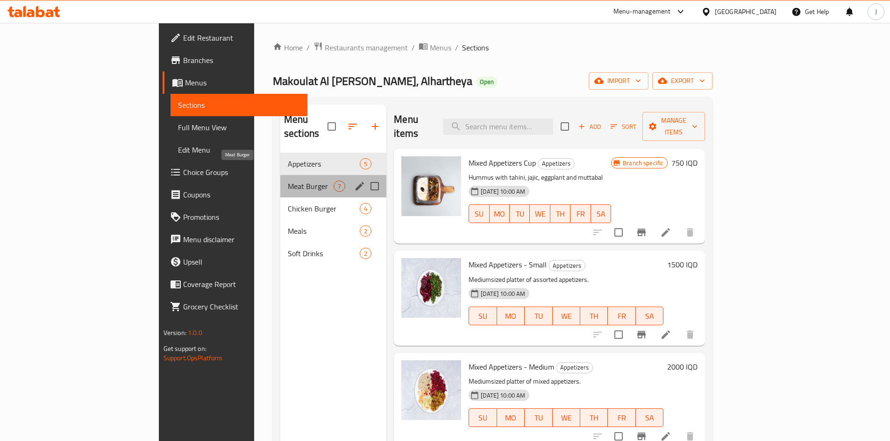
click at [288, 181] on span "Meat Burger" at bounding box center [311, 186] width 46 height 11
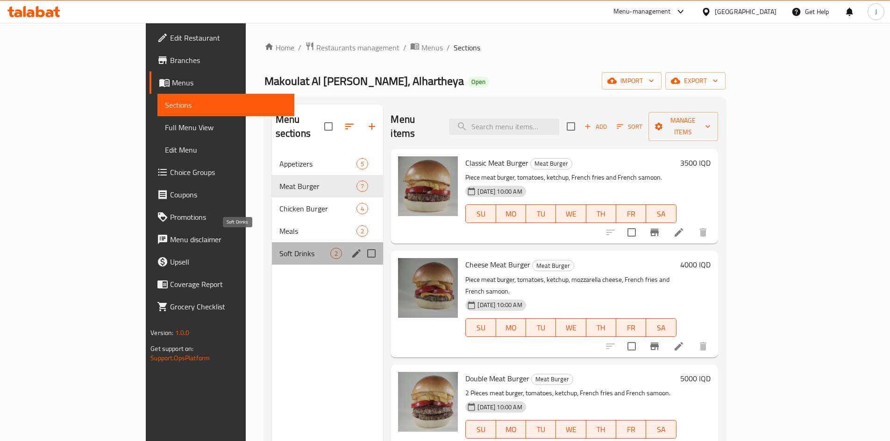
click at [279, 248] on span "Soft Drinks" at bounding box center [304, 253] width 51 height 11
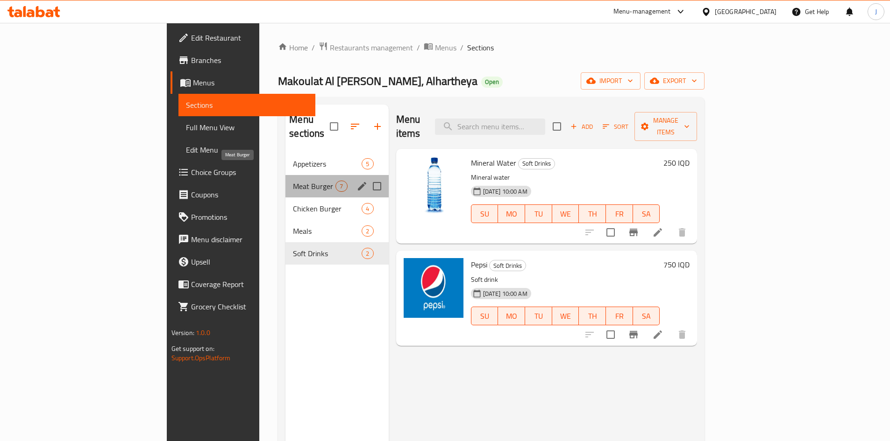
click at [293, 181] on span "Meat Burger" at bounding box center [314, 186] width 43 height 11
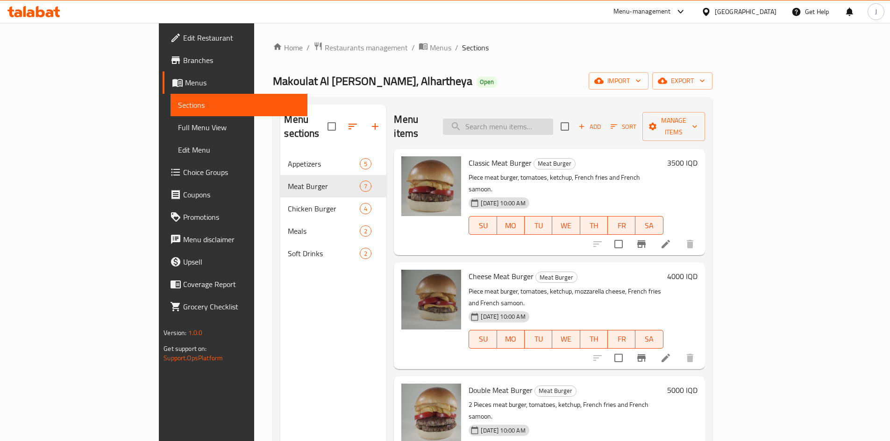
click at [540, 126] on input "search" at bounding box center [498, 127] width 110 height 16
click at [325, 45] on span "Restaurants management" at bounding box center [366, 47] width 83 height 11
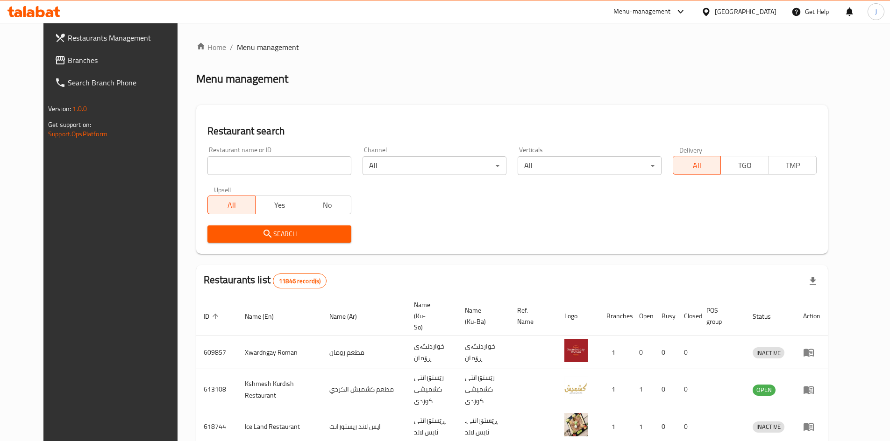
click at [257, 172] on input "search" at bounding box center [279, 165] width 144 height 19
type input "روح البن"
click button "Search" at bounding box center [279, 234] width 144 height 17
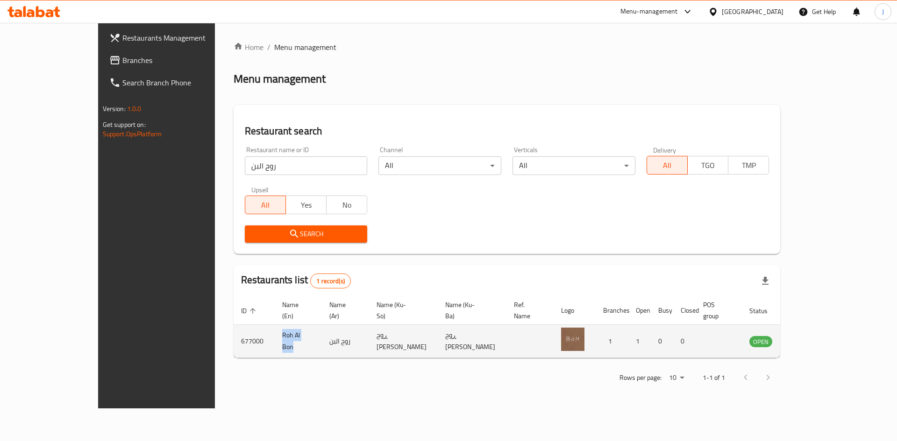
drag, startPoint x: 214, startPoint y: 332, endPoint x: 273, endPoint y: 334, distance: 58.9
click at [275, 334] on td "Roh Al Bon" at bounding box center [298, 341] width 47 height 33
copy td "Roh Al Bon"
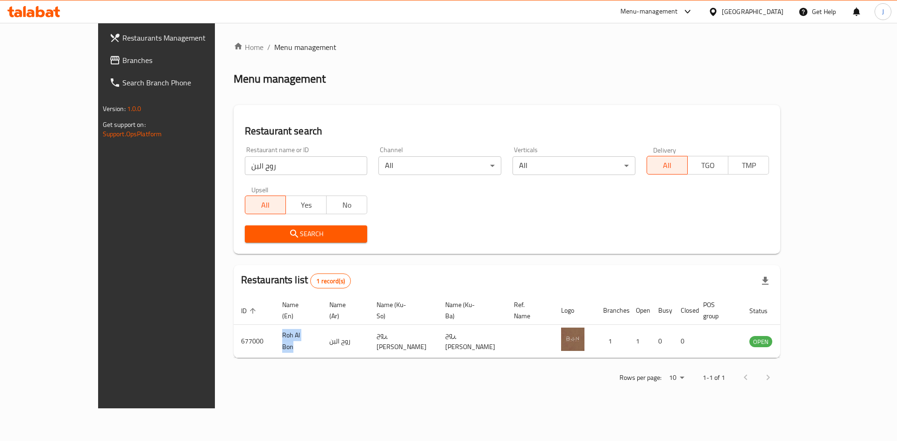
click at [693, 14] on icon at bounding box center [687, 11] width 11 height 11
click at [619, 66] on div "Agent Campaigns Center" at bounding box center [647, 62] width 71 height 10
